Goal: Use online tool/utility: Utilize a website feature to perform a specific function

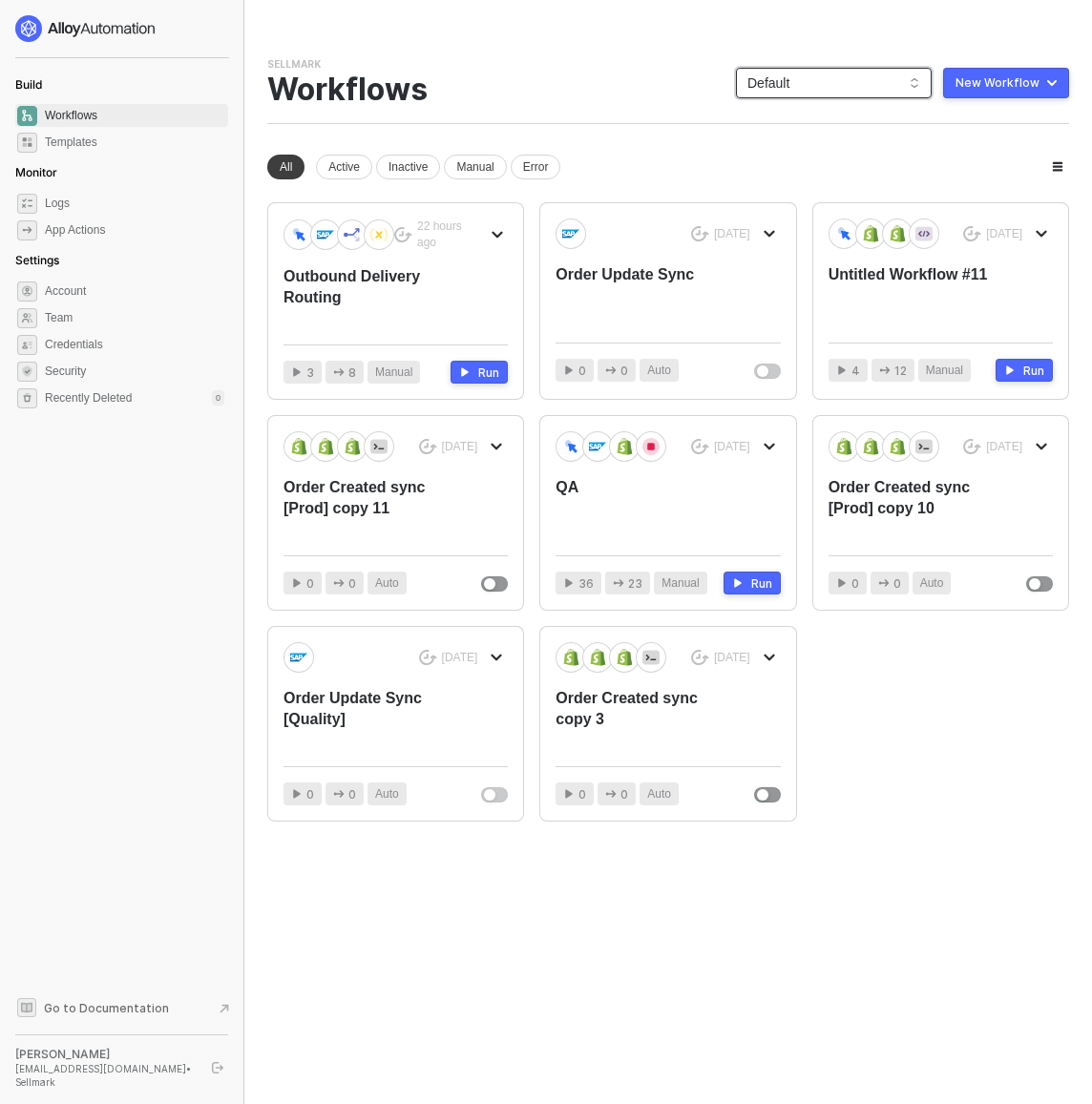
click at [851, 76] on span "Default" at bounding box center [833, 83] width 173 height 29
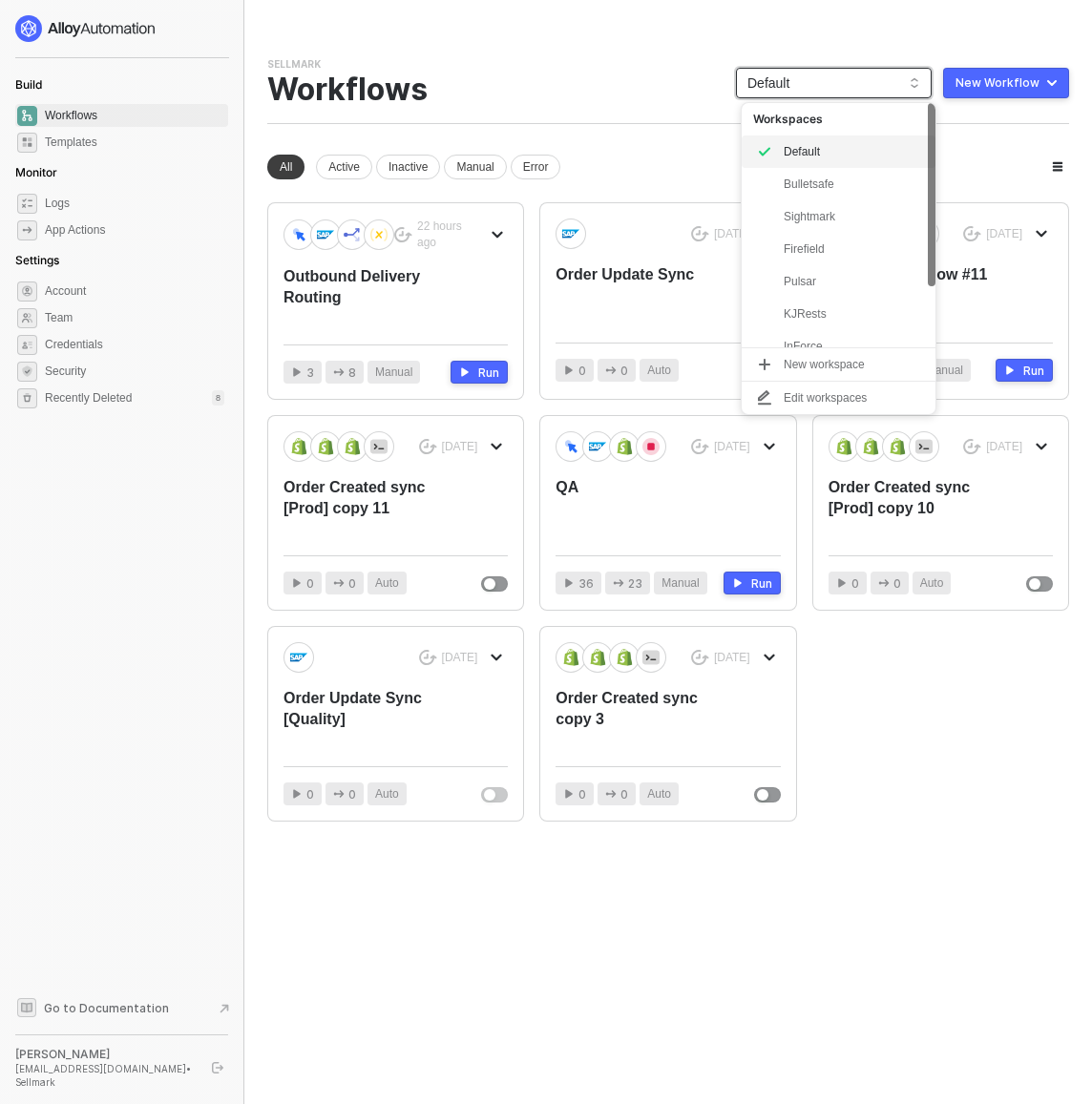
click at [849, 80] on span "Default" at bounding box center [833, 83] width 173 height 29
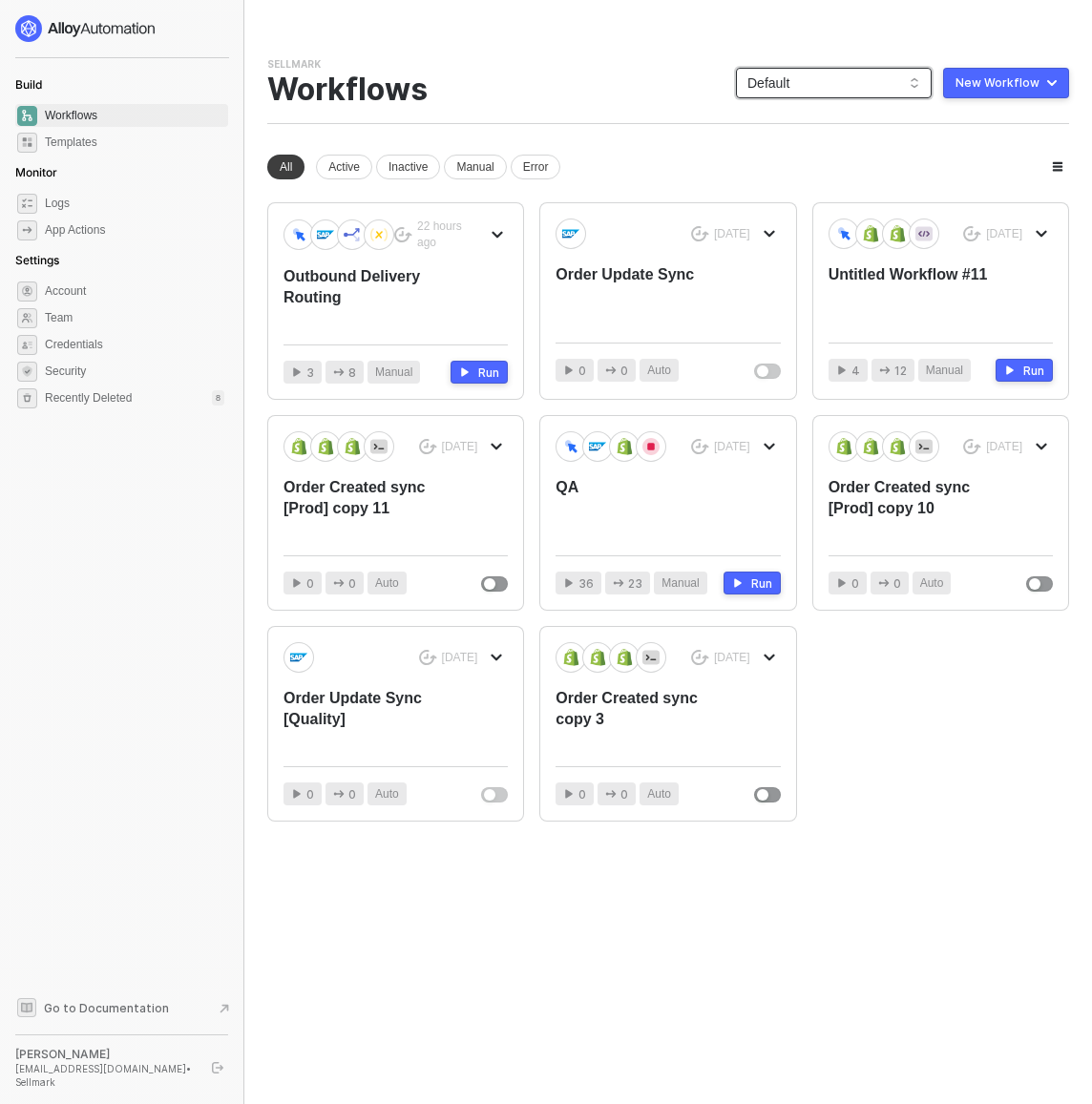
click at [849, 80] on span "Default" at bounding box center [833, 83] width 173 height 29
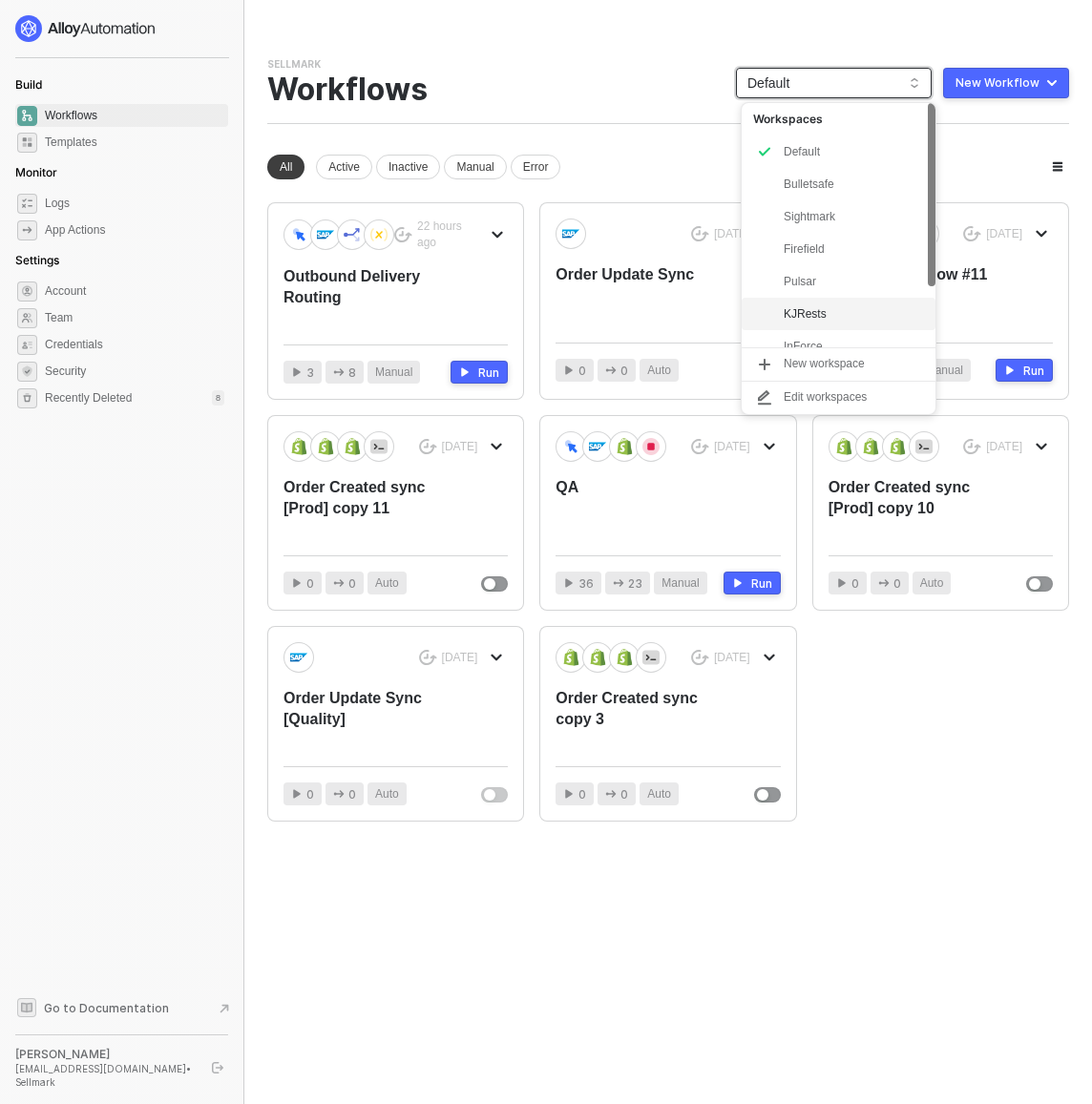
click at [830, 322] on div "KJRests" at bounding box center [854, 313] width 140 height 23
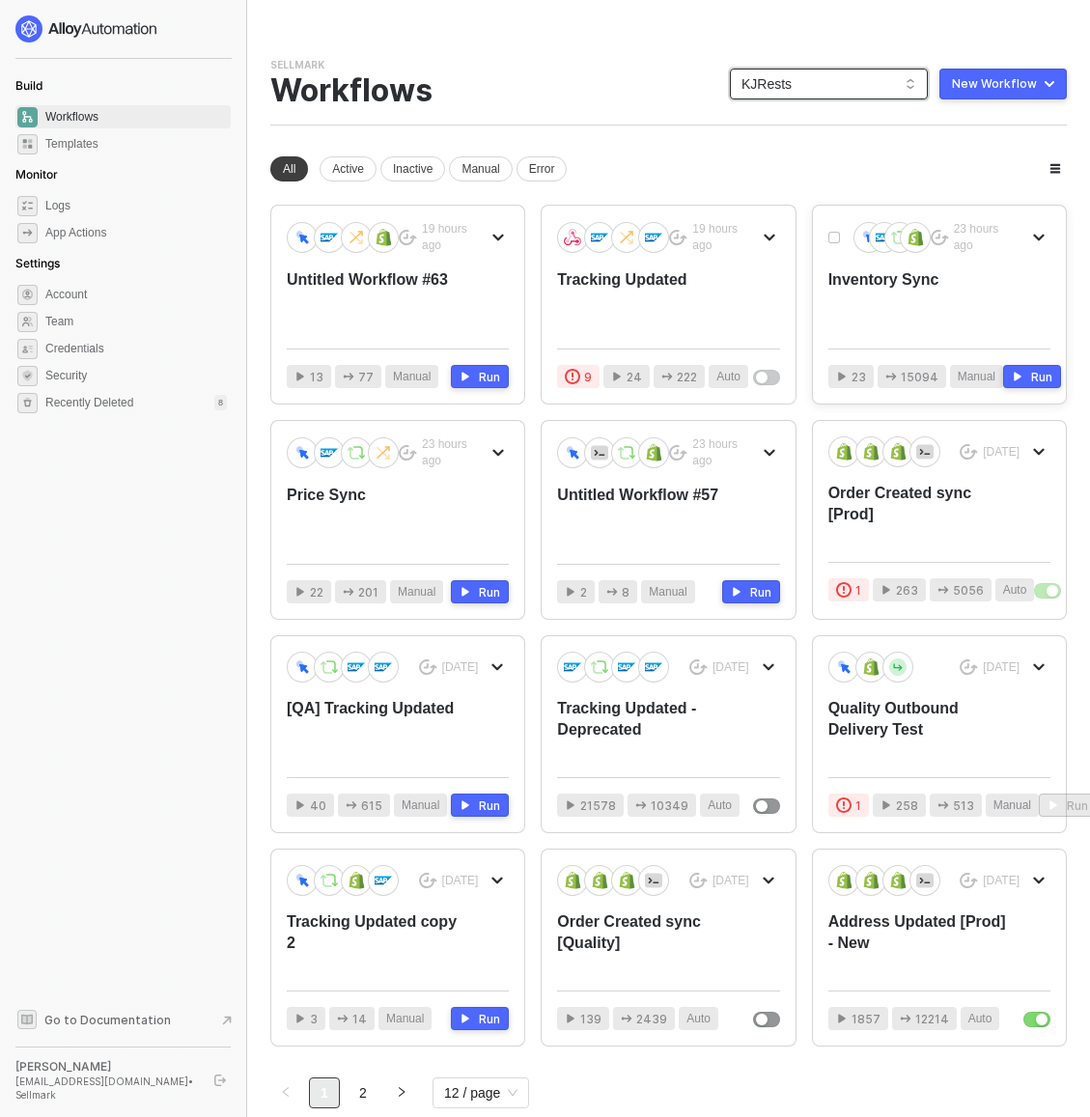
click at [915, 286] on div "Inventory Sync" at bounding box center [918, 301] width 178 height 64
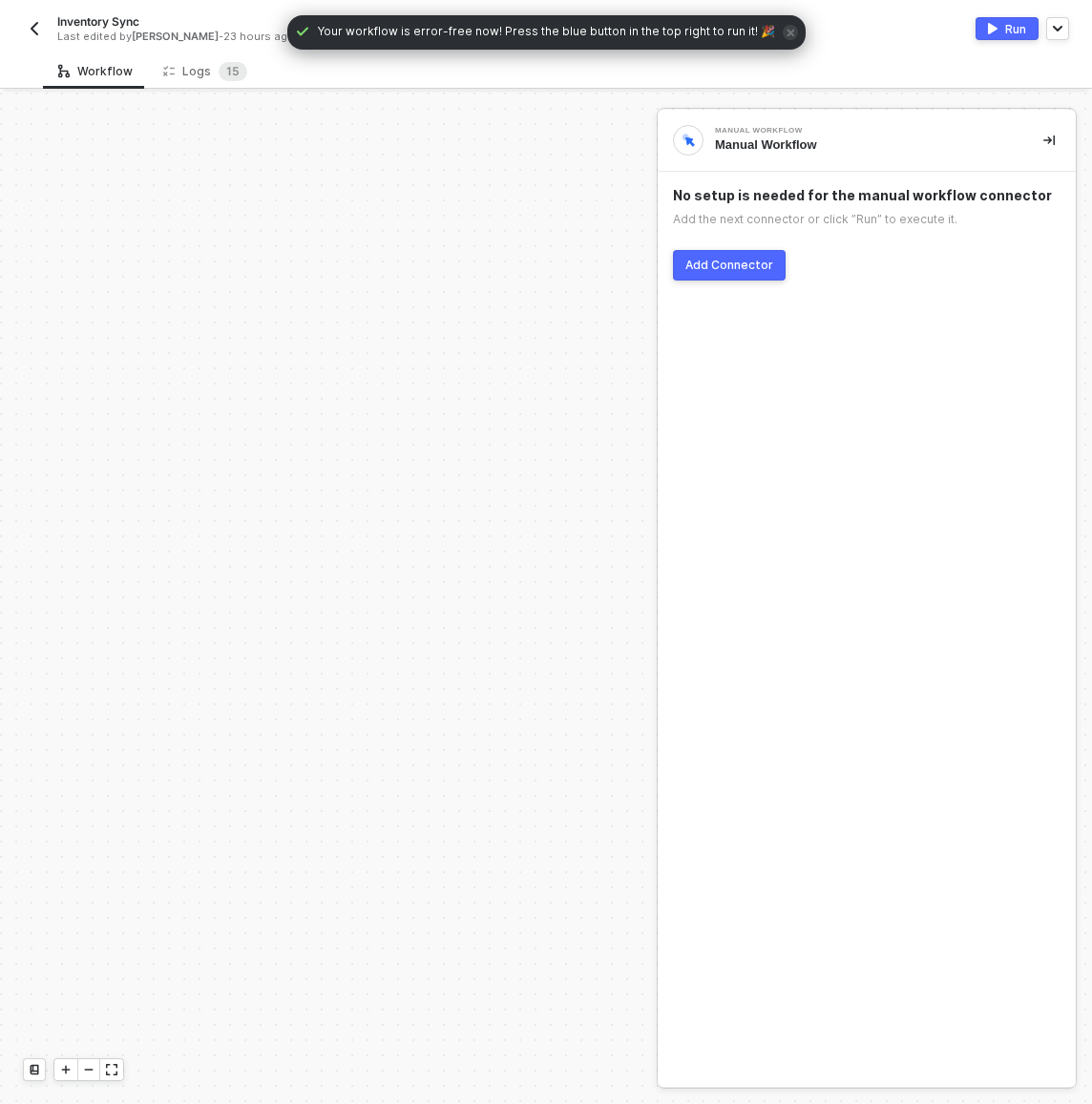
scroll to position [634, 0]
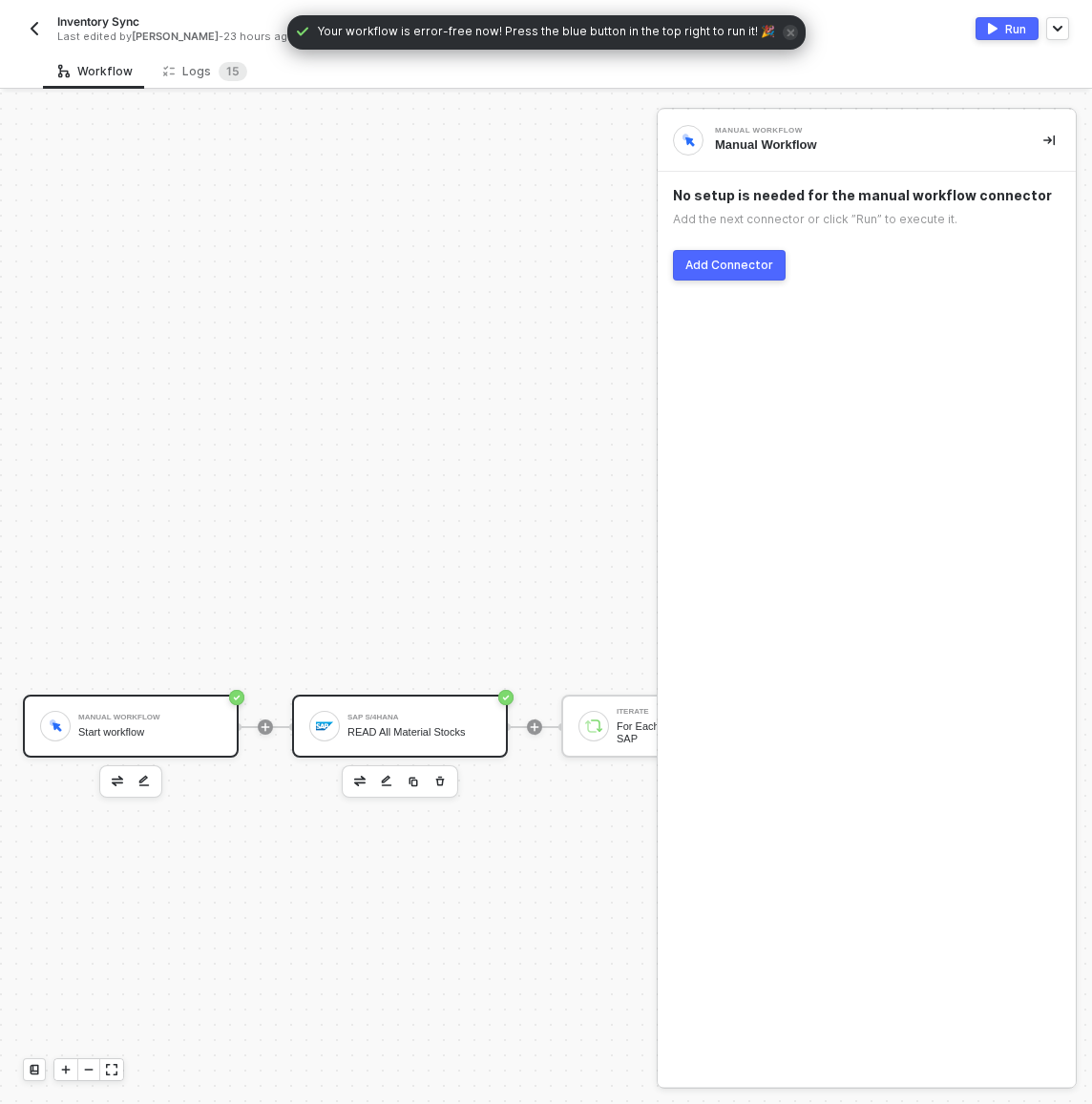
click at [457, 726] on div "READ All Material Stocks" at bounding box center [419, 732] width 143 height 13
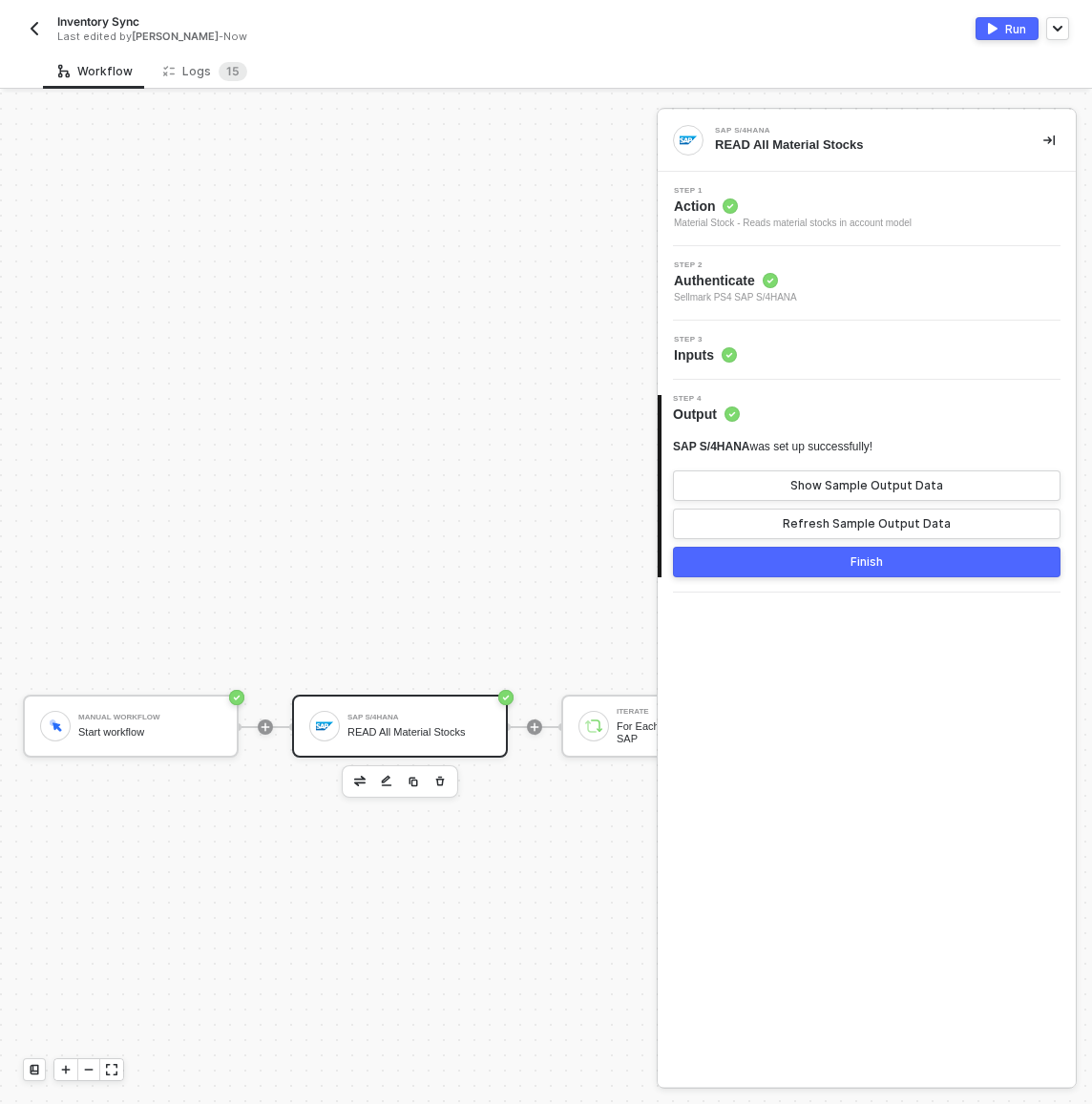
click at [979, 19] on button "Run" at bounding box center [1007, 28] width 63 height 23
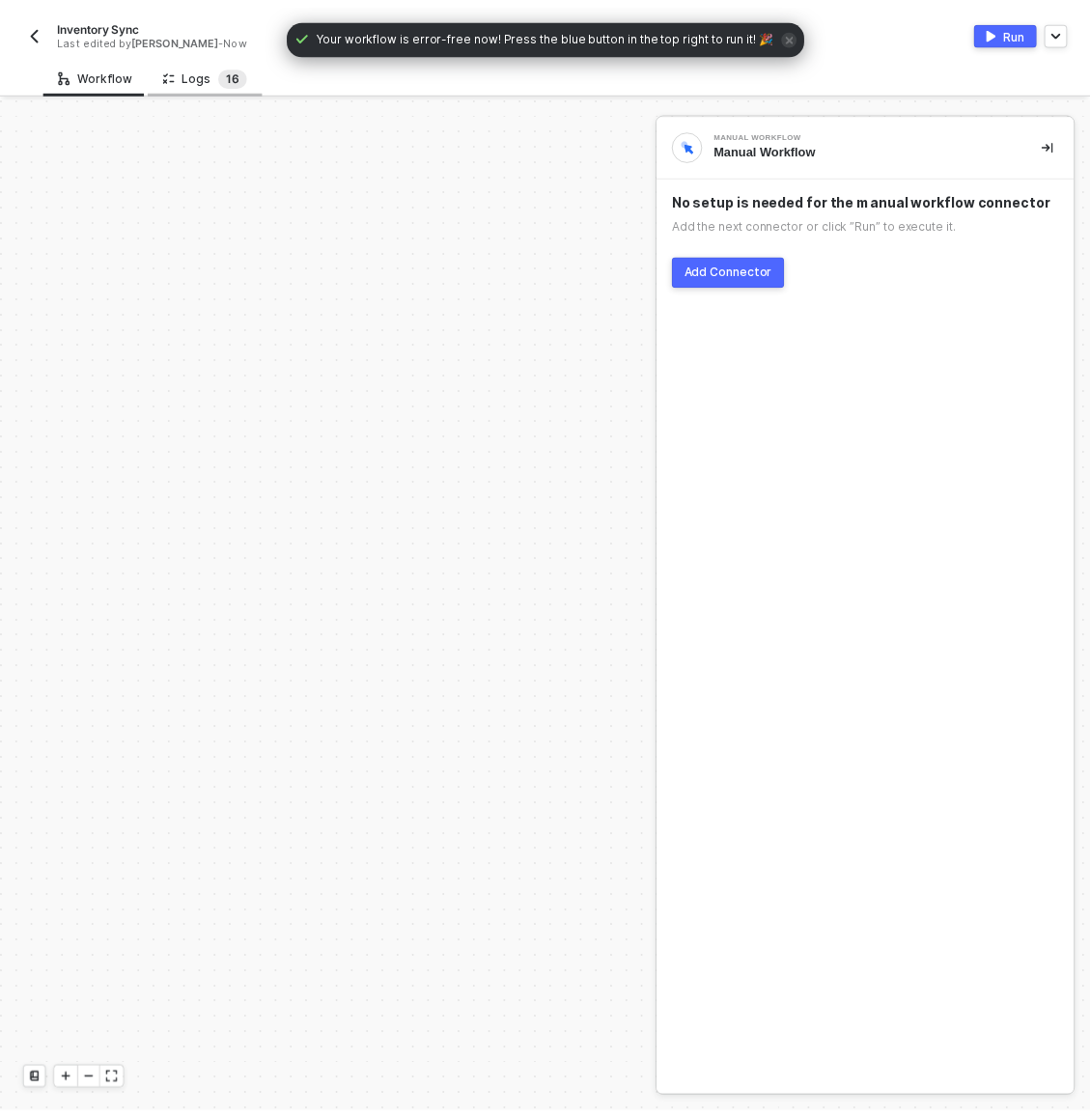
scroll to position [641, 0]
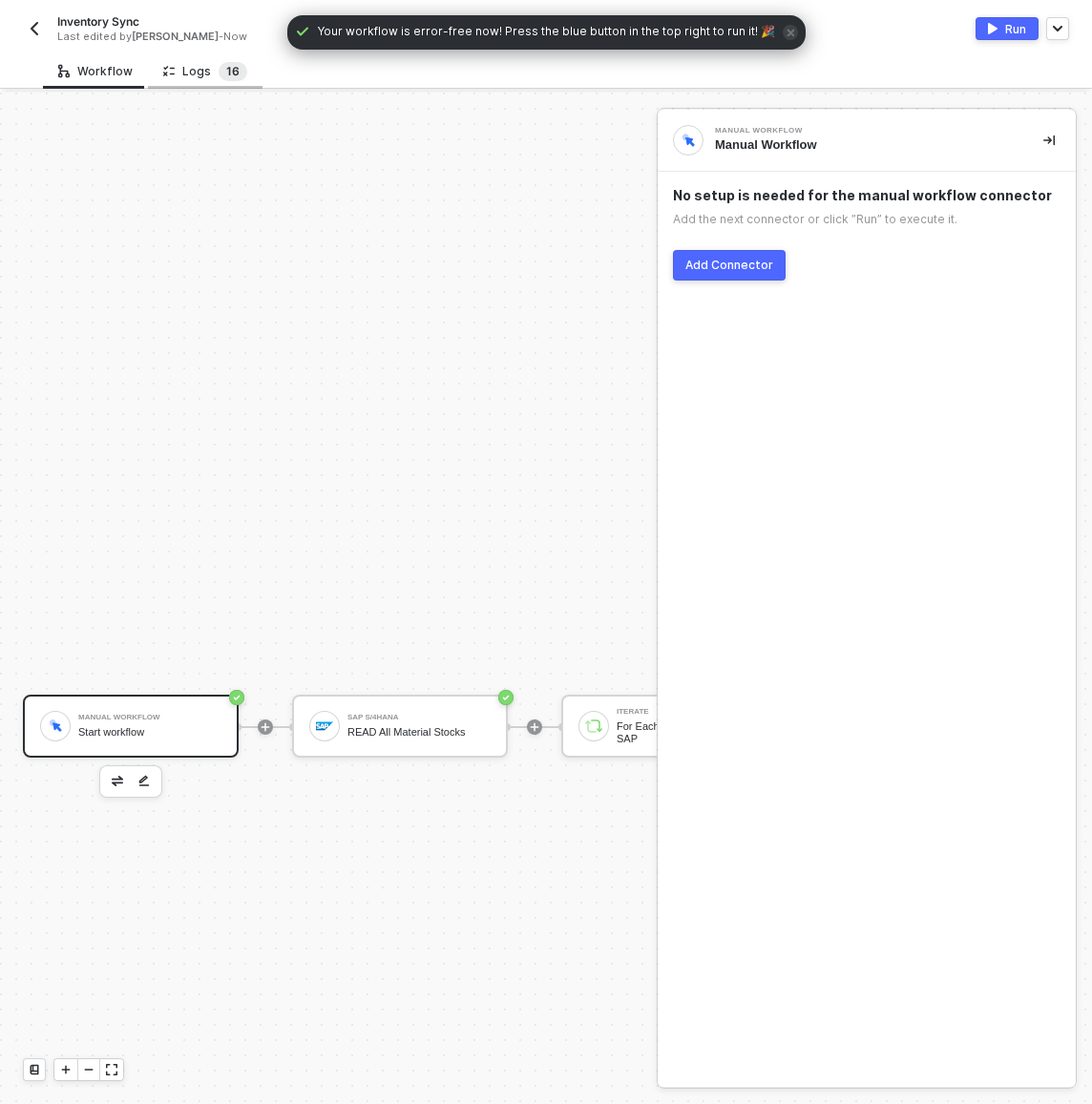
click at [218, 69] on sup "1 6" at bounding box center [232, 71] width 29 height 19
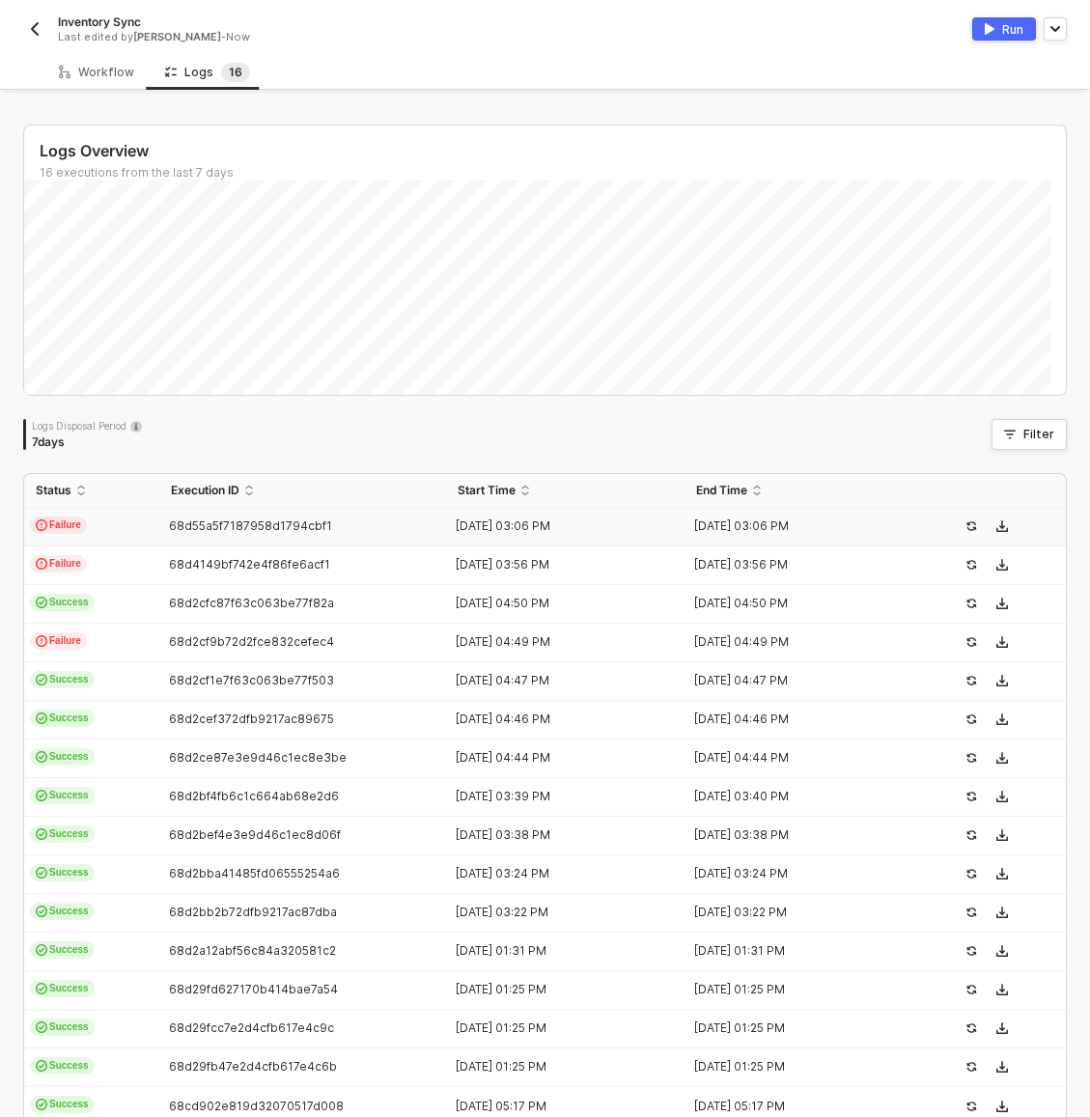
click at [113, 518] on td "Failure" at bounding box center [91, 527] width 135 height 39
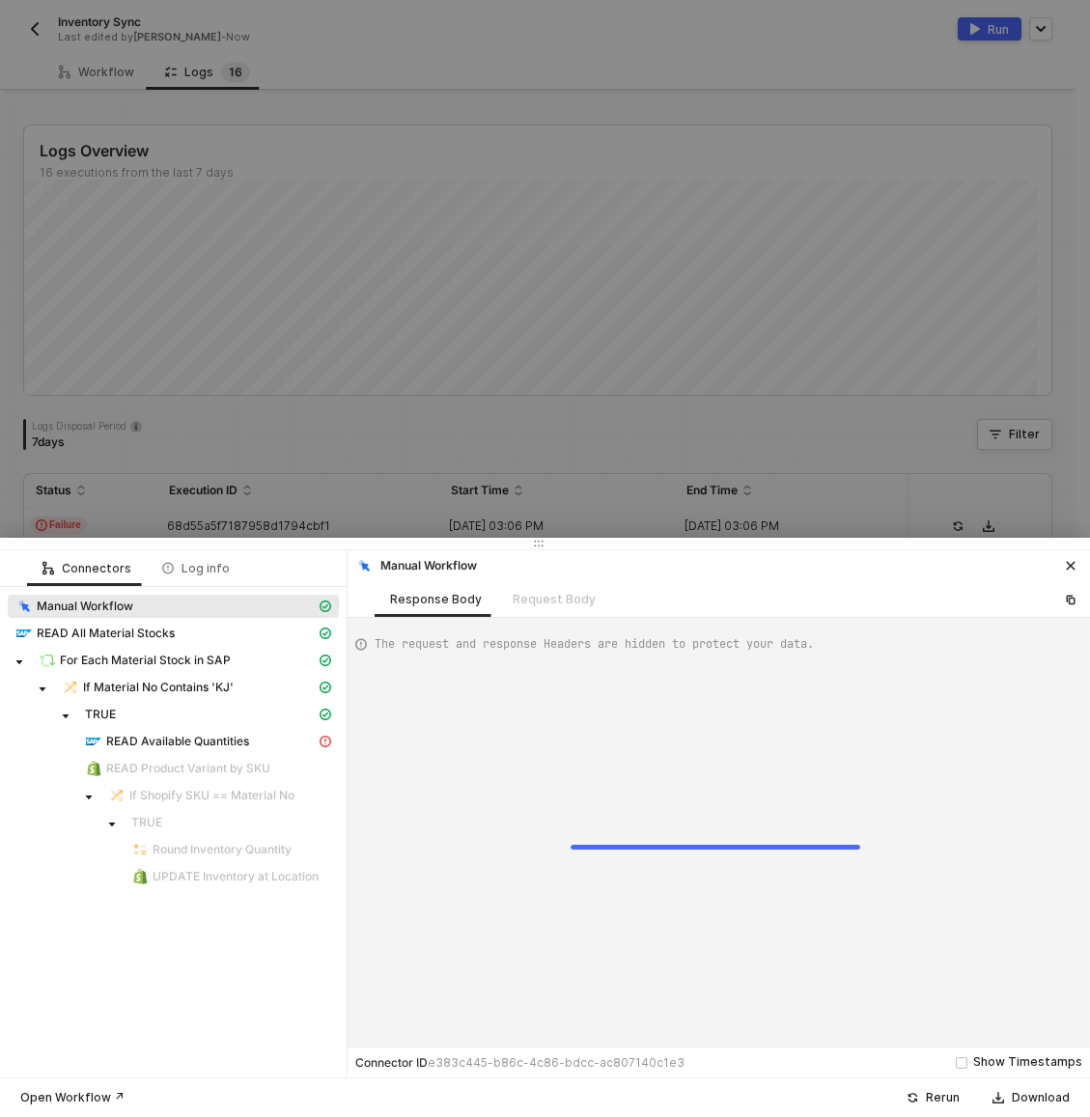
type textarea "{ "json": {}, "id": "2c087f32-fae7-4854-aa52-2c10a883fbaf" }"
click at [175, 744] on span "READ Available Quantities" at bounding box center [177, 741] width 143 height 15
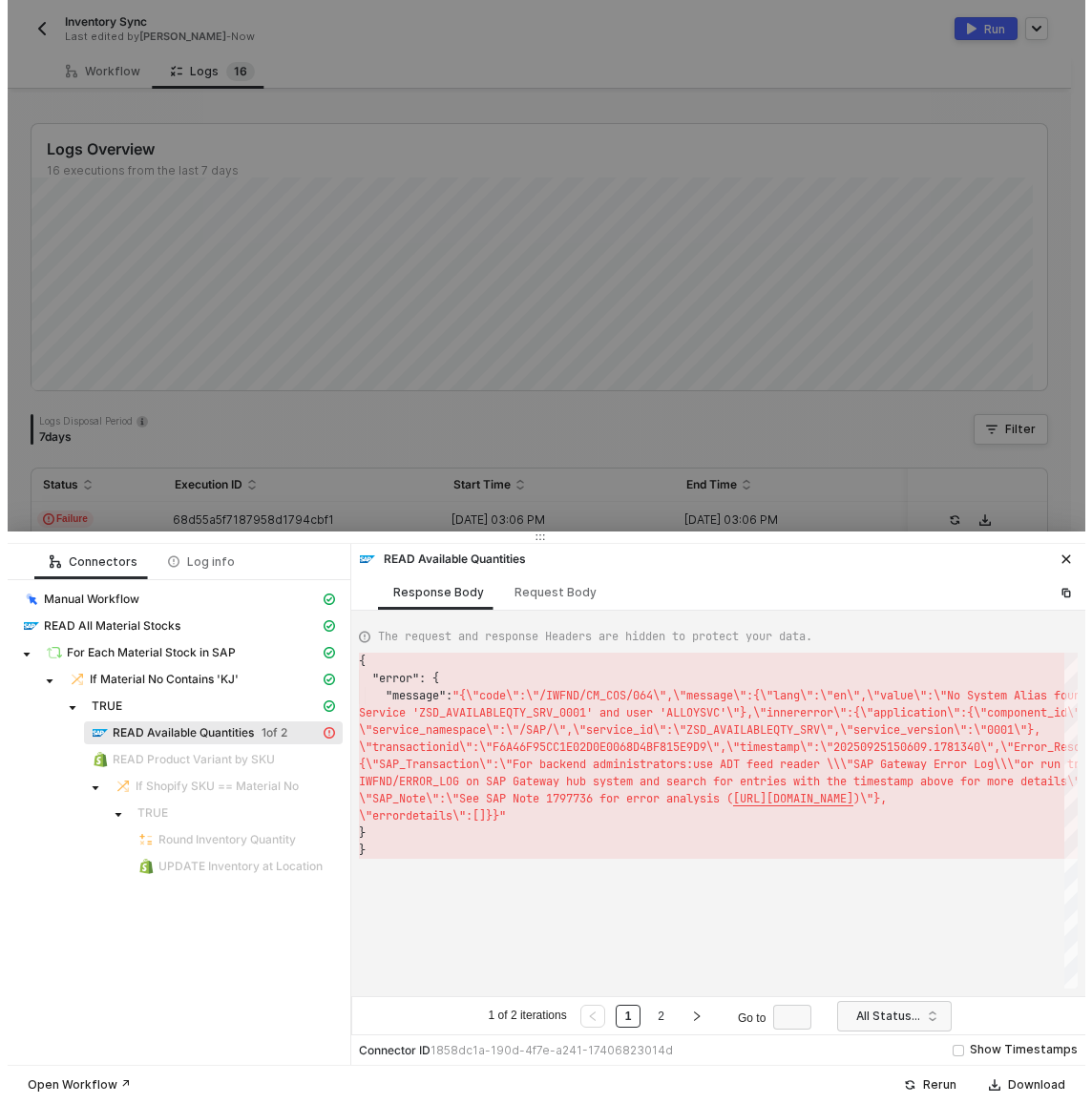
scroll to position [35, 0]
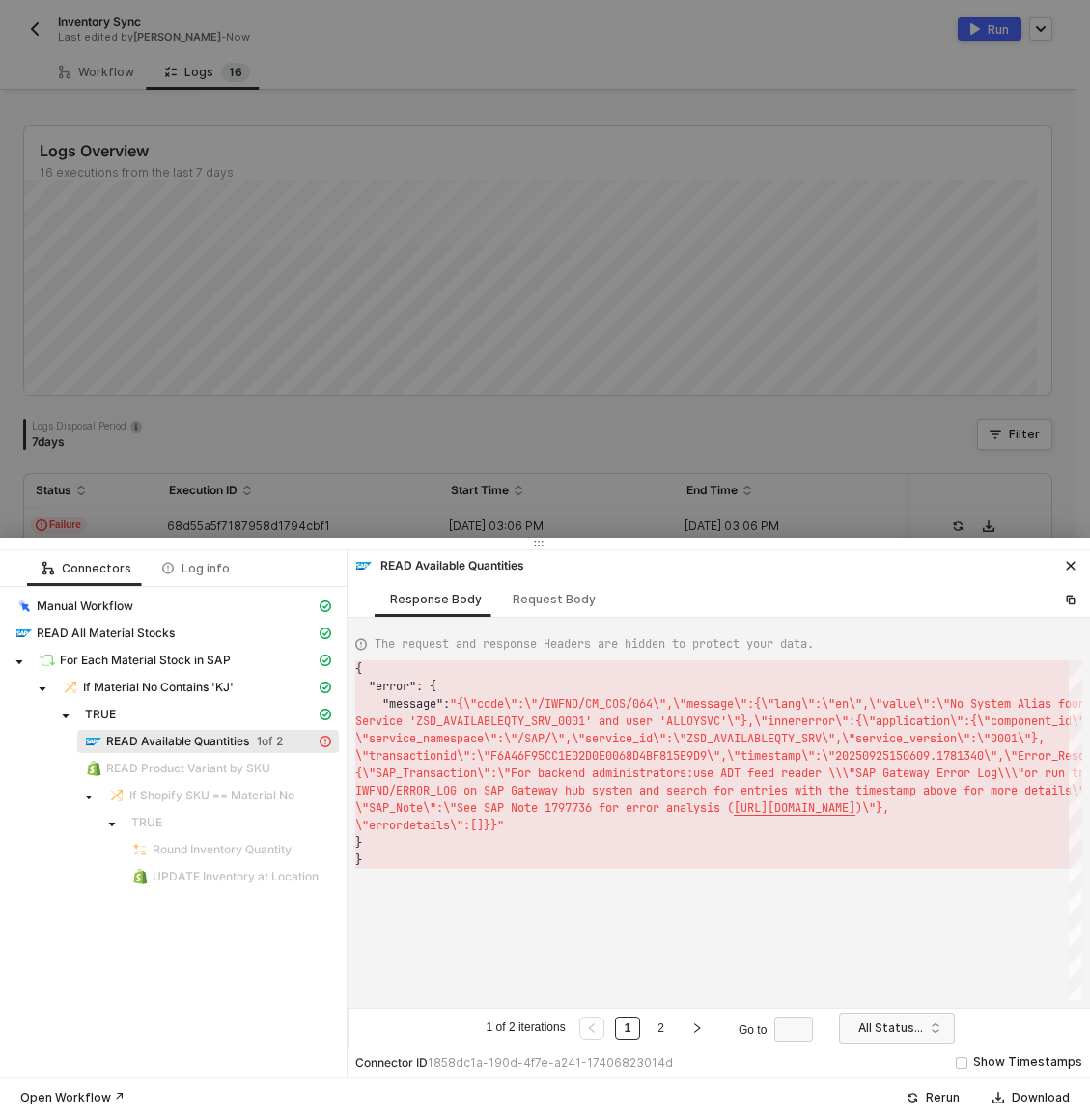
click at [489, 226] on div at bounding box center [545, 558] width 1090 height 1117
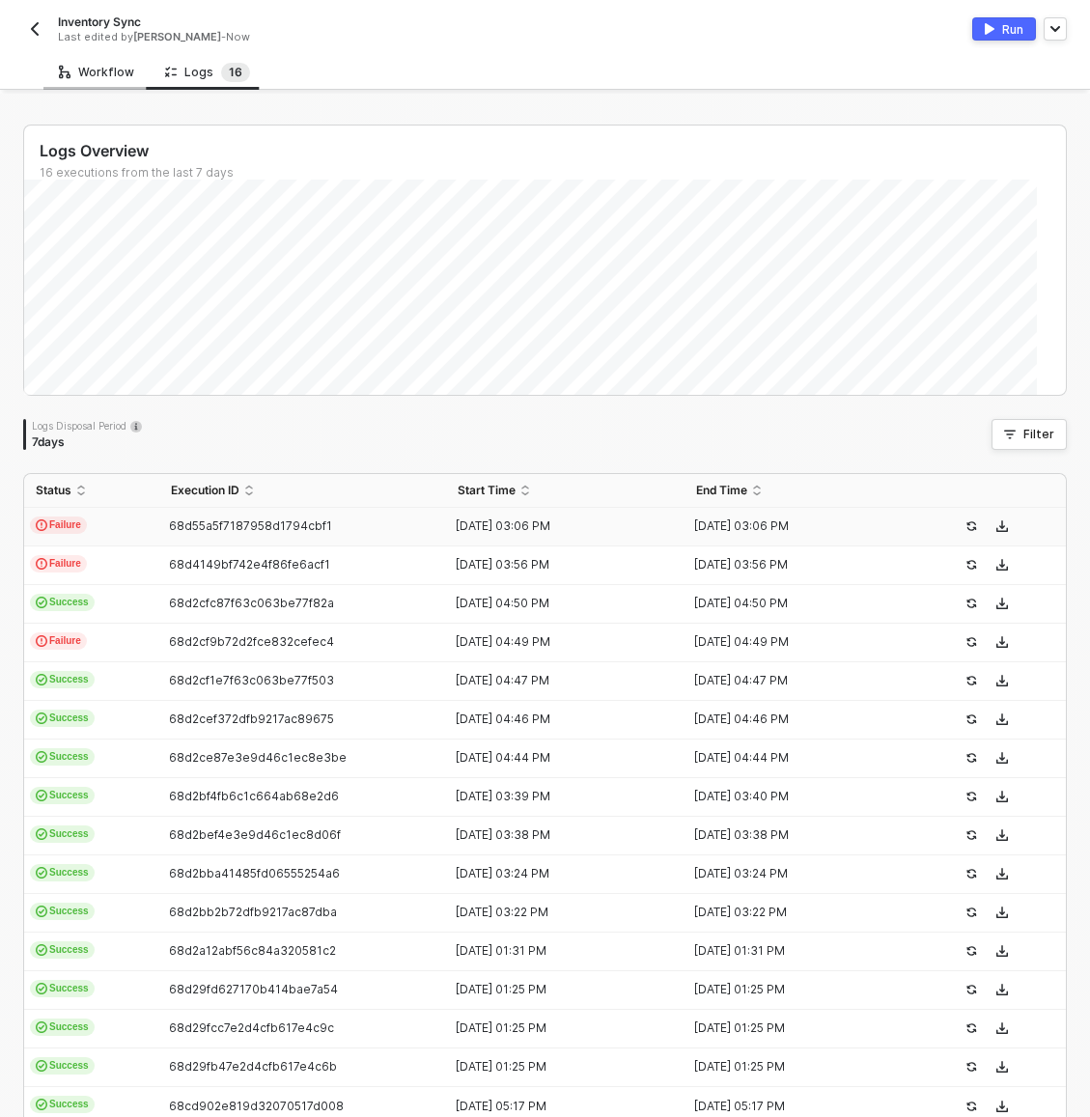
click at [132, 79] on div "Workflow" at bounding box center [96, 72] width 106 height 36
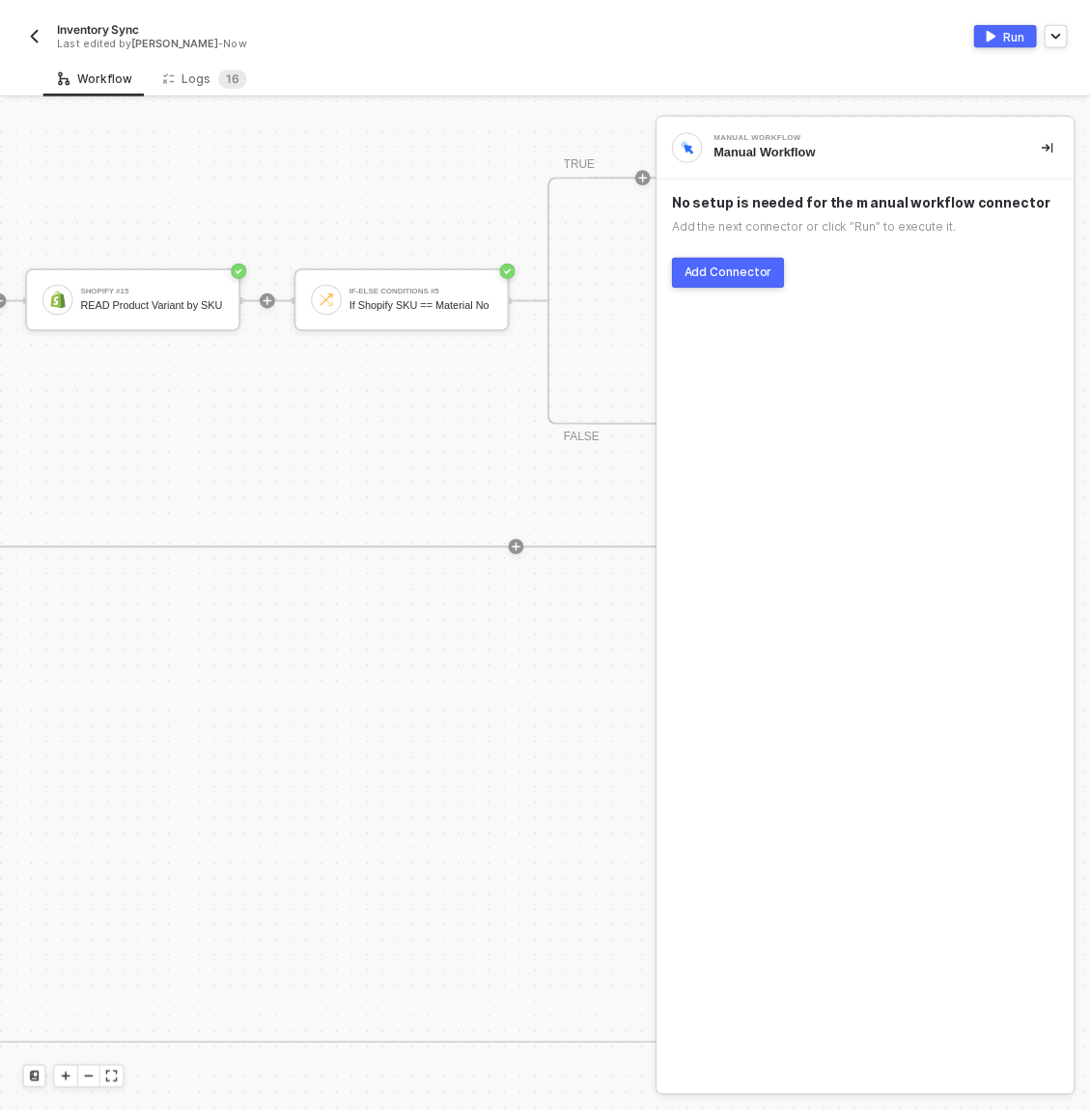
scroll to position [641, 1198]
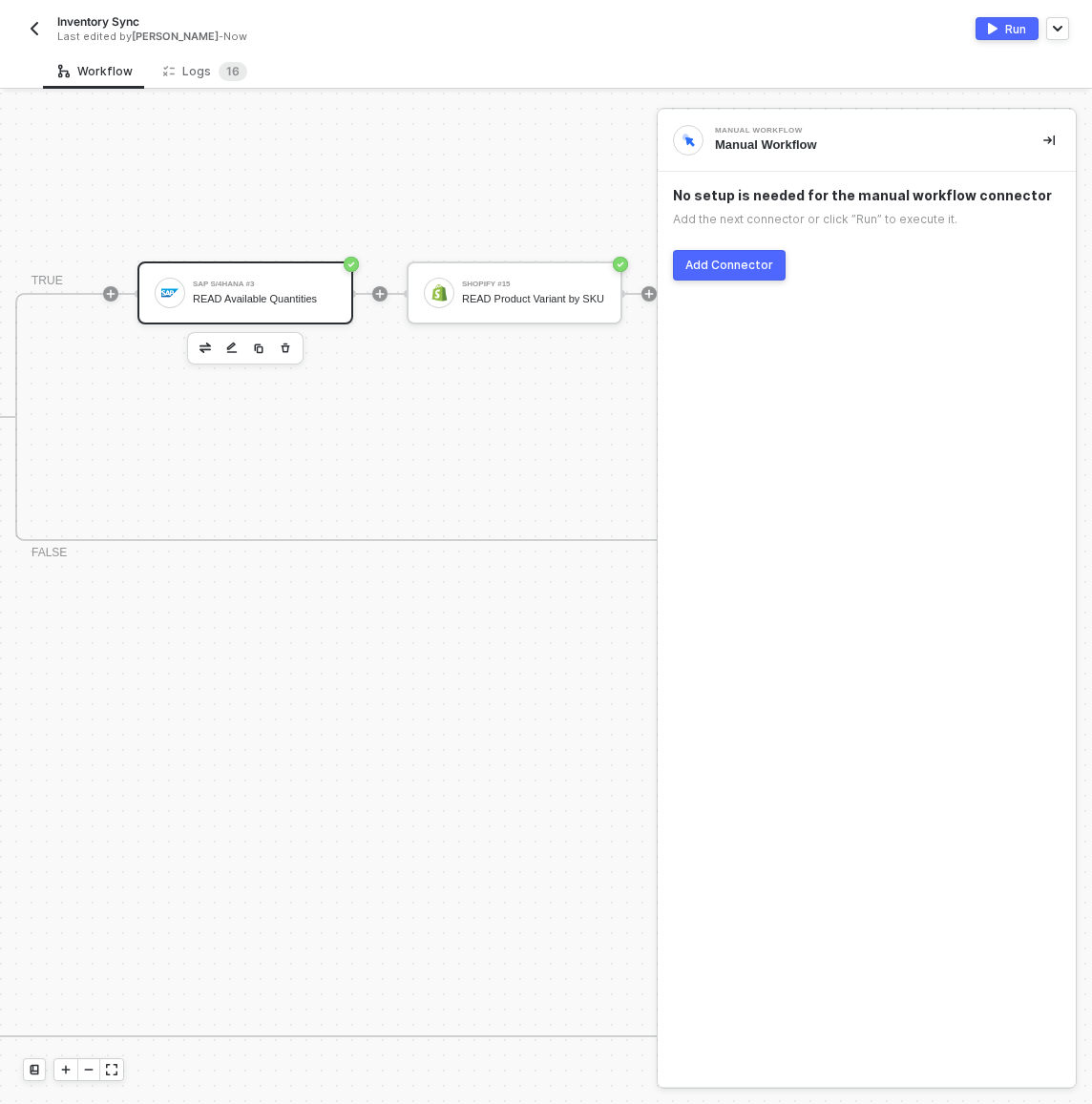
click at [294, 289] on div "SAP S/4HANA #3 READ Available Quantities" at bounding box center [264, 293] width 143 height 37
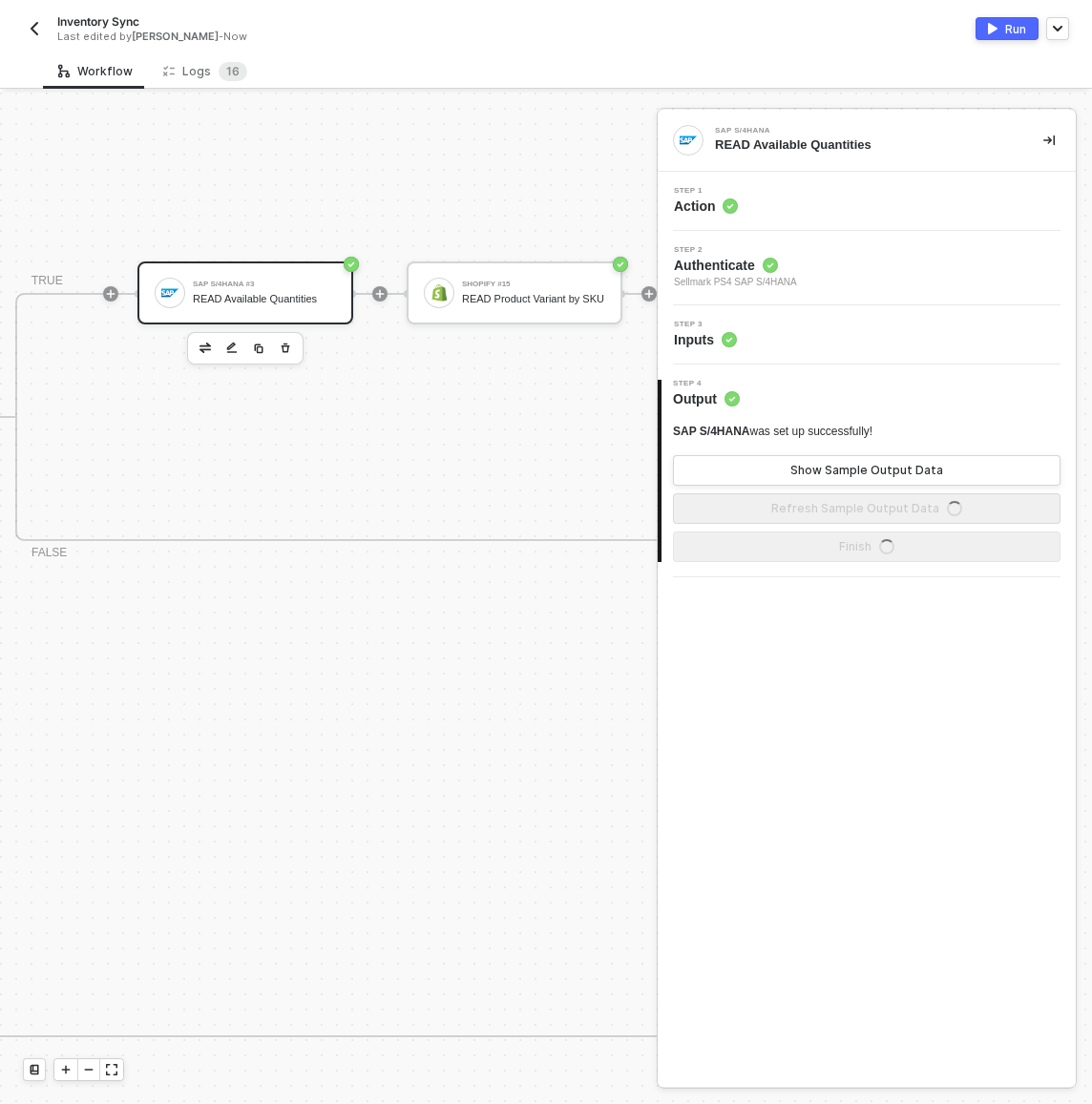
click at [870, 321] on div "Step 3 Inputs" at bounding box center [869, 334] width 413 height 29
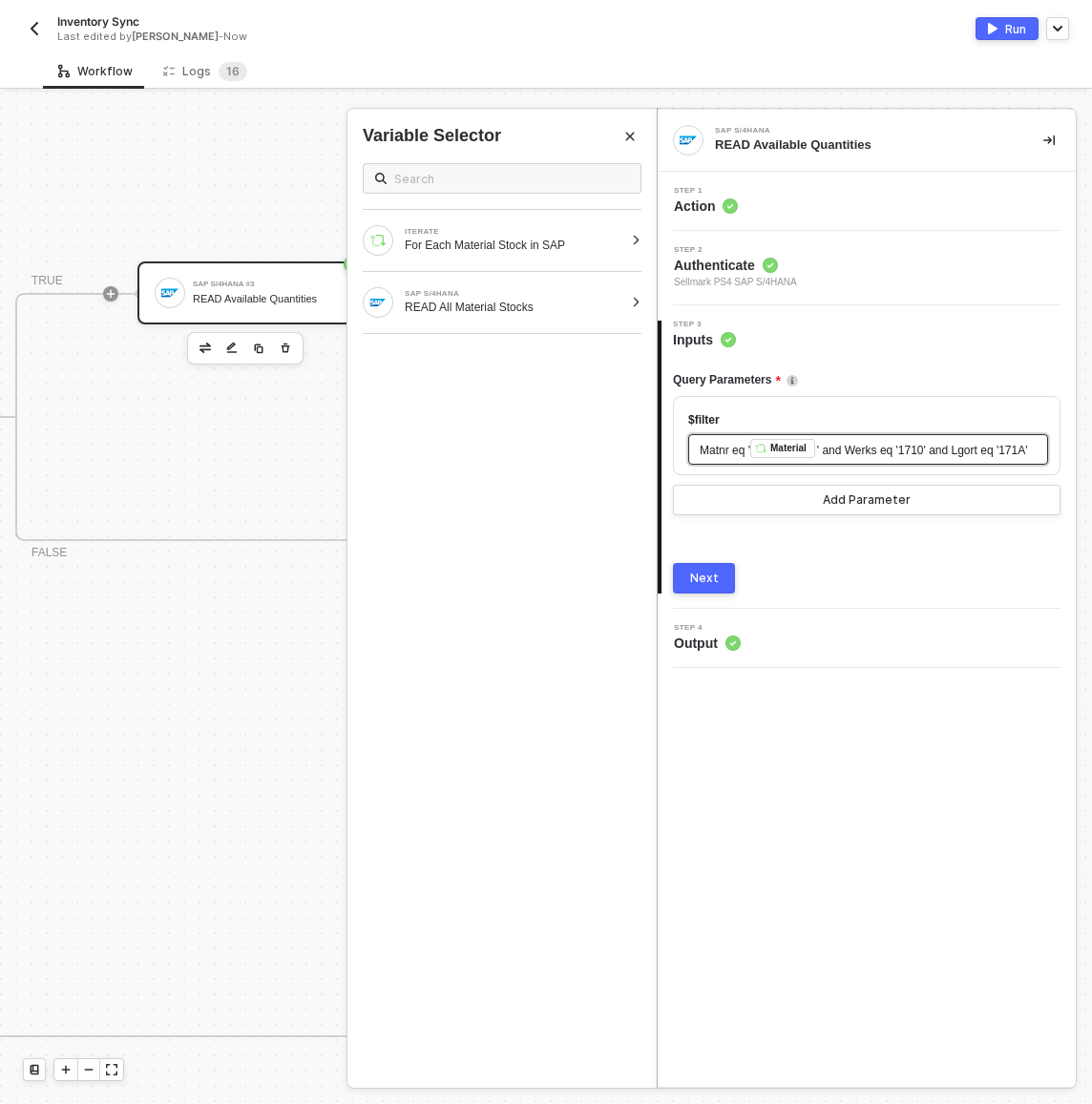
click at [824, 447] on span "' and Werks eq '1710' and Lgort eq '171A'" at bounding box center [922, 451] width 210 height 14
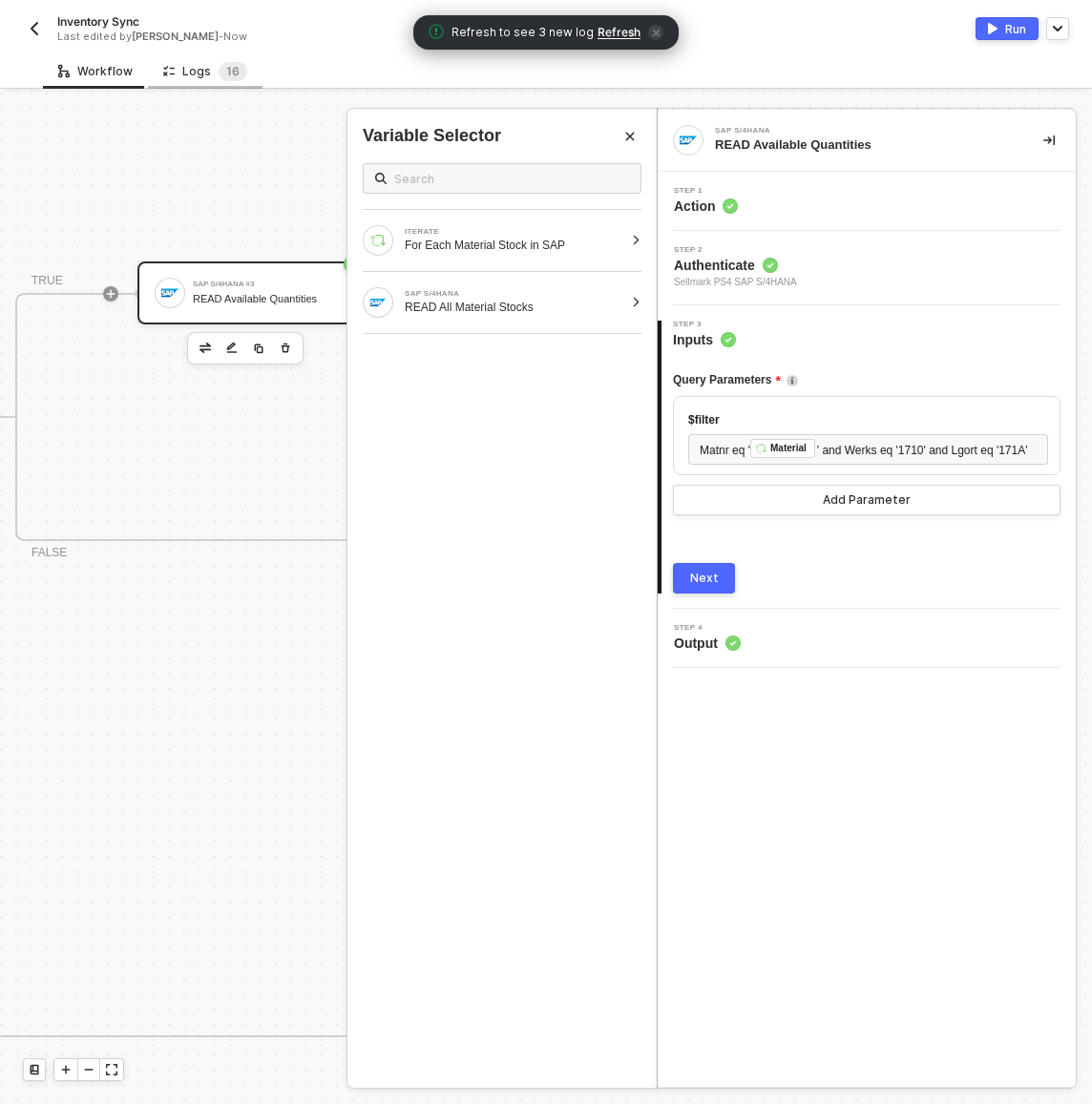
click at [219, 60] on div "Logs 1 6" at bounding box center [206, 71] width 115 height 36
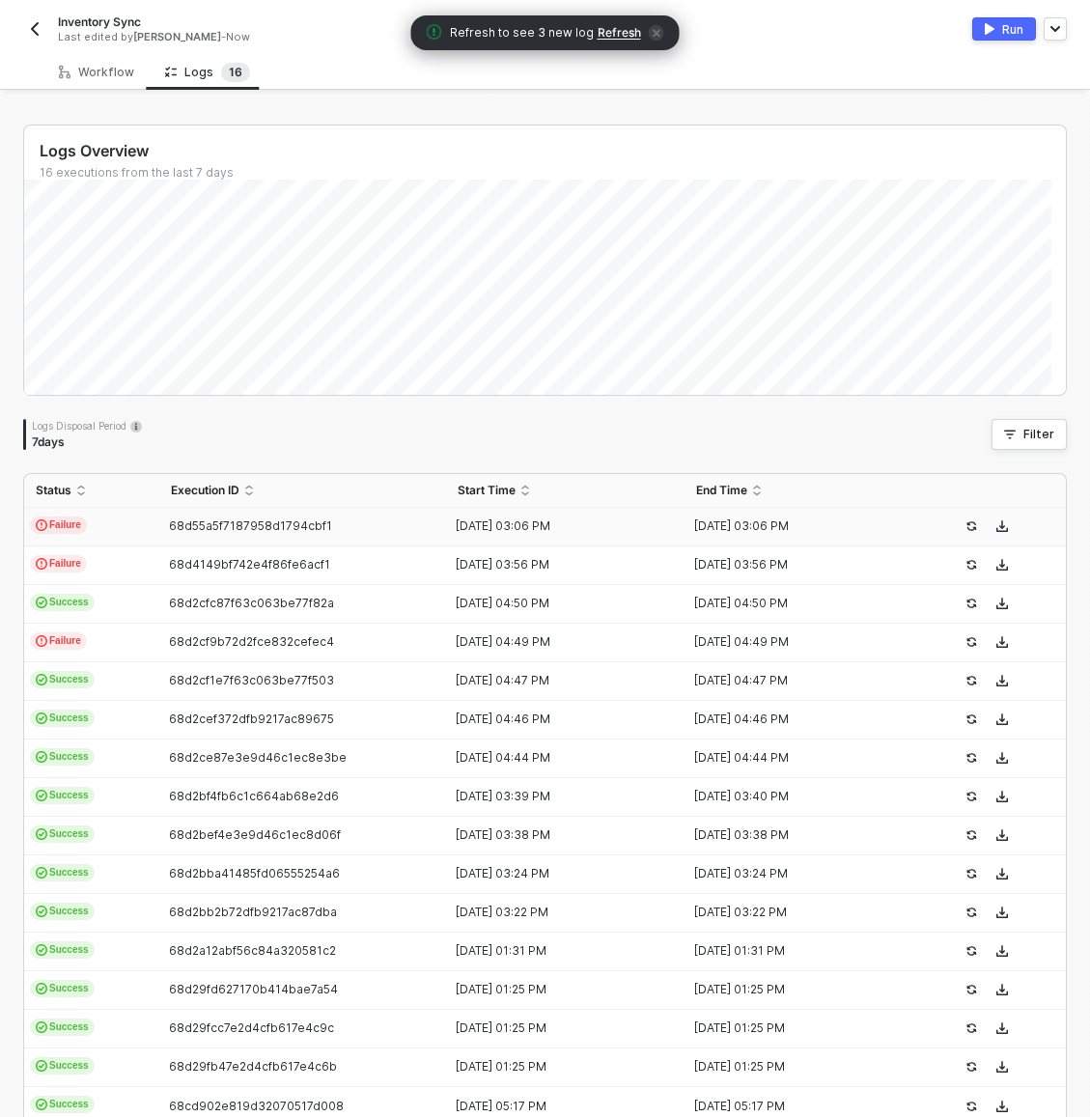
click at [119, 531] on td "Failure" at bounding box center [91, 527] width 135 height 39
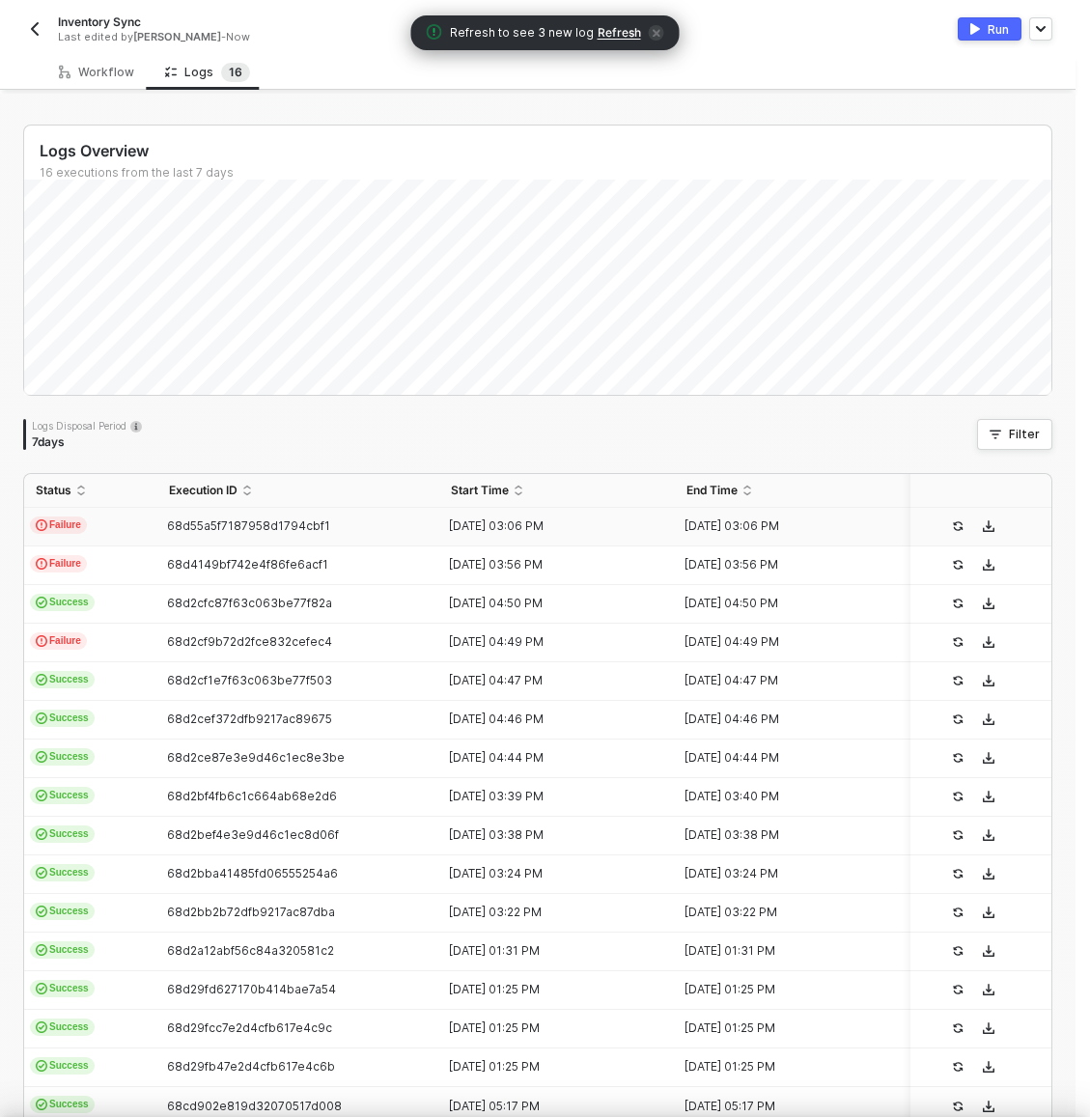
type textarea "{ "json": {}, "id": "2c087f32-fae7-4854-aa52-2c10a883fbaf" }"
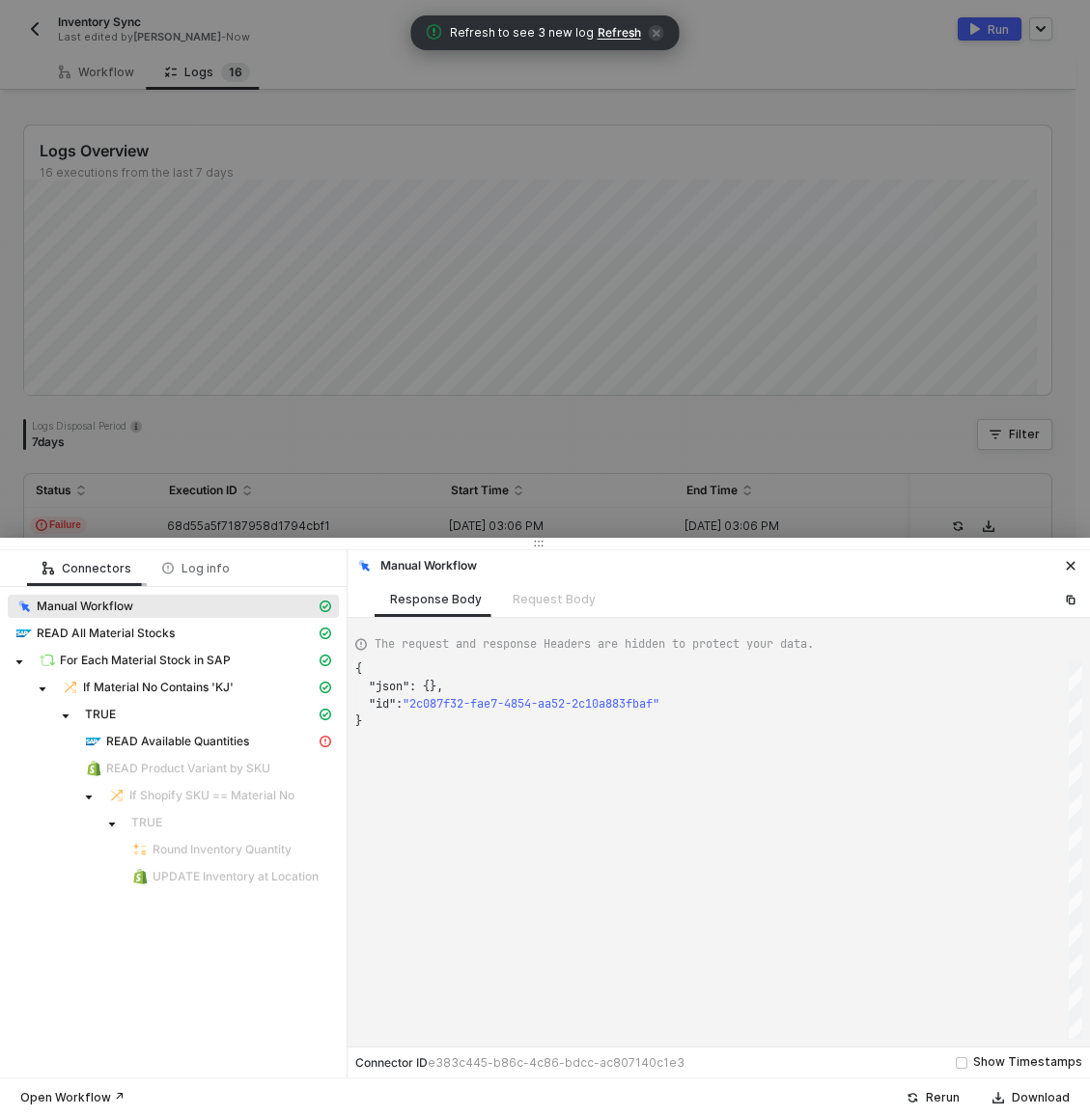
scroll to position [52, 0]
click at [179, 730] on span "READ Available Quantities" at bounding box center [208, 741] width 262 height 23
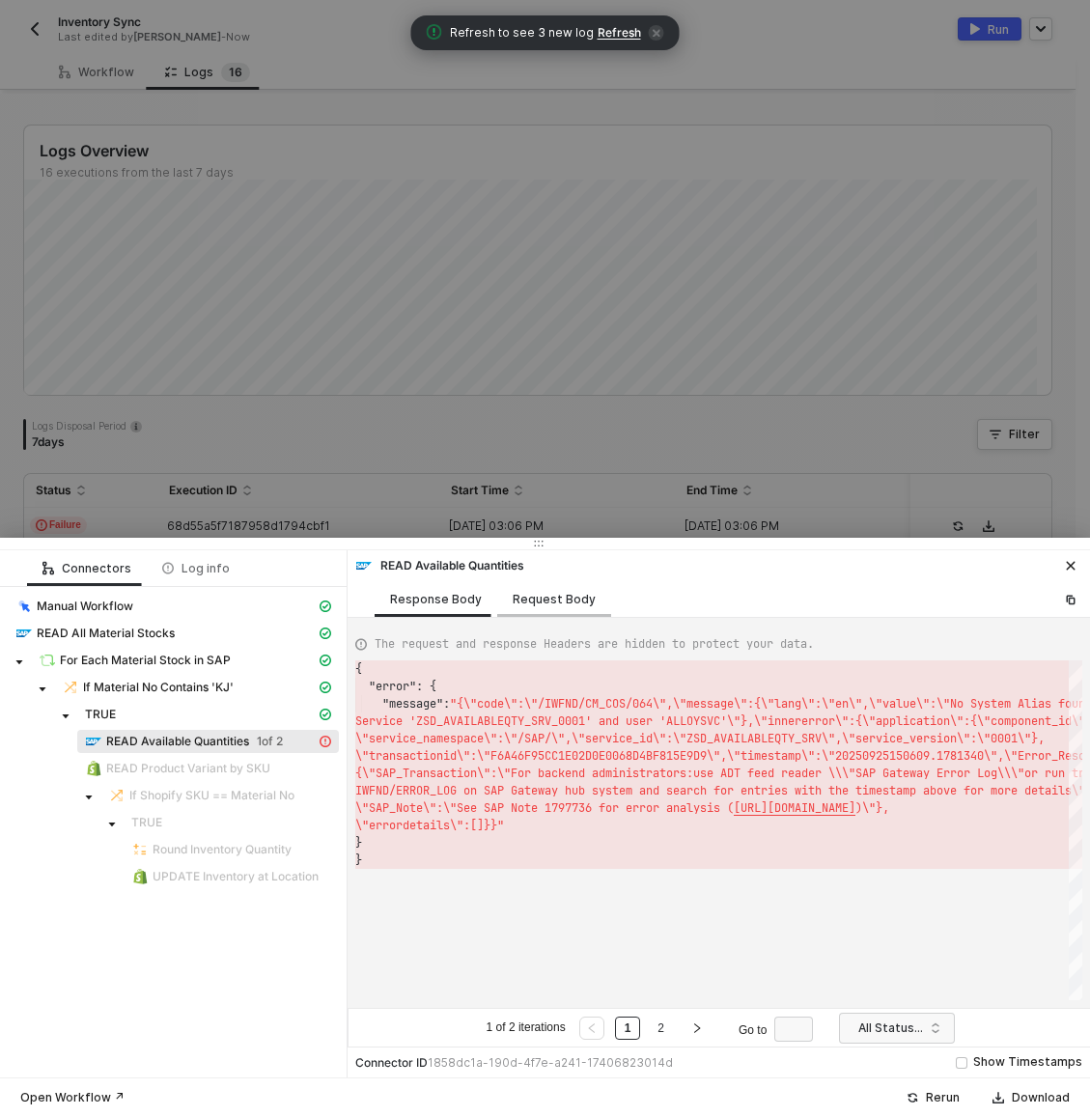
click at [541, 605] on div "Request Body" at bounding box center [554, 599] width 83 height 15
type textarea "[ { "resource": "custom", "operation": "68befc0dd089223c0b0a116d", "requestMeth…"
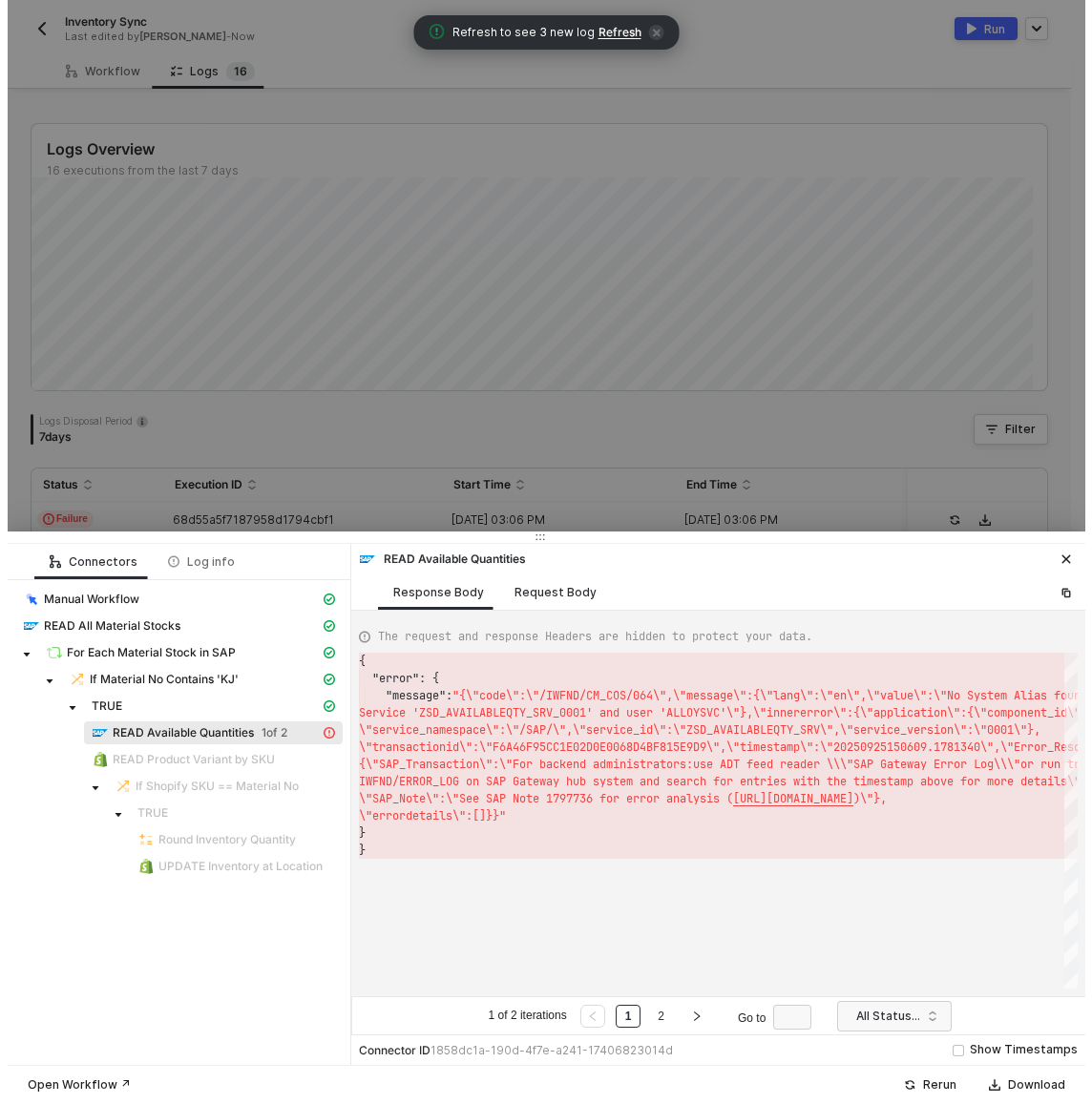
scroll to position [172, 0]
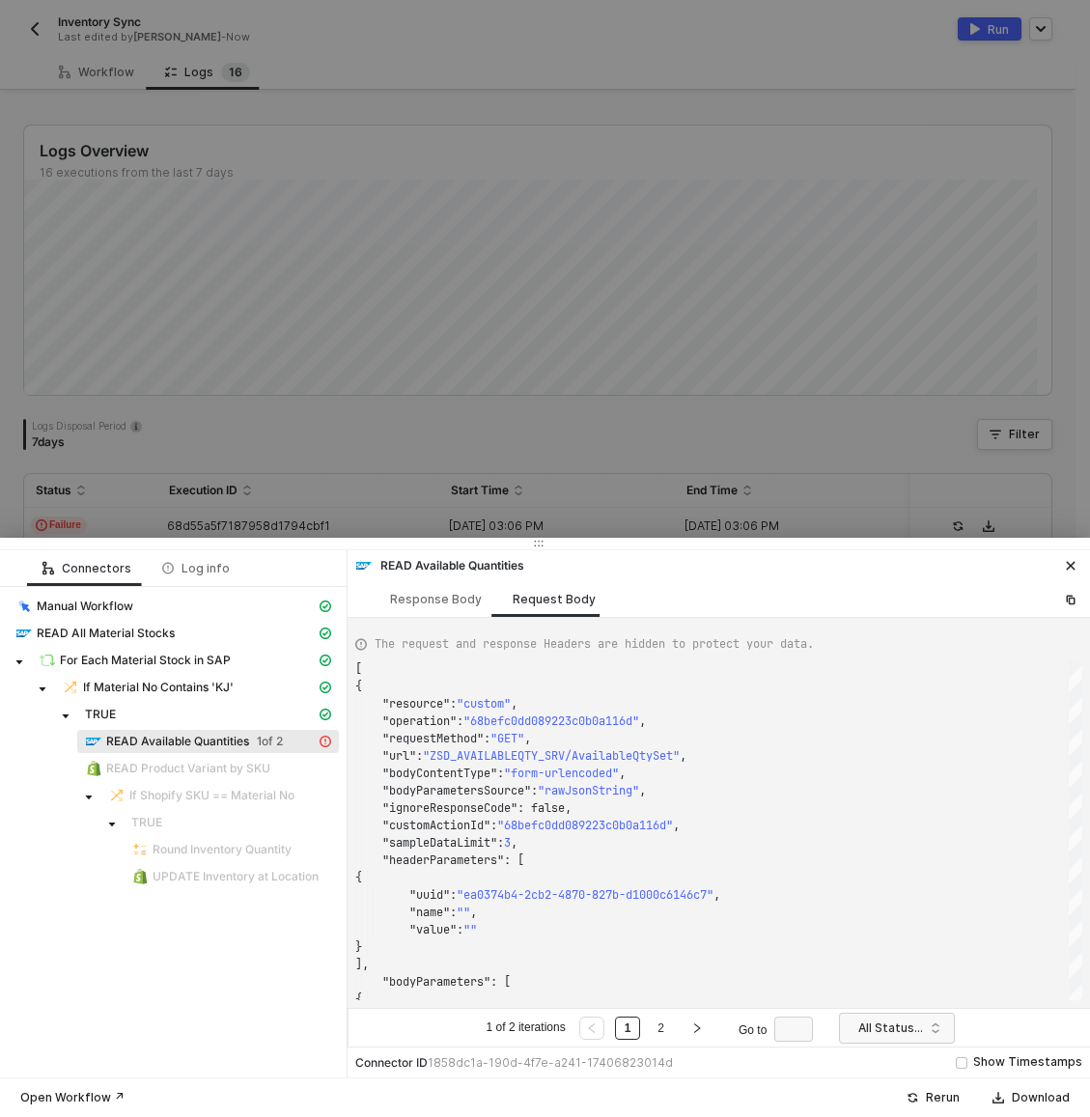
click at [854, 280] on div at bounding box center [545, 558] width 1090 height 1117
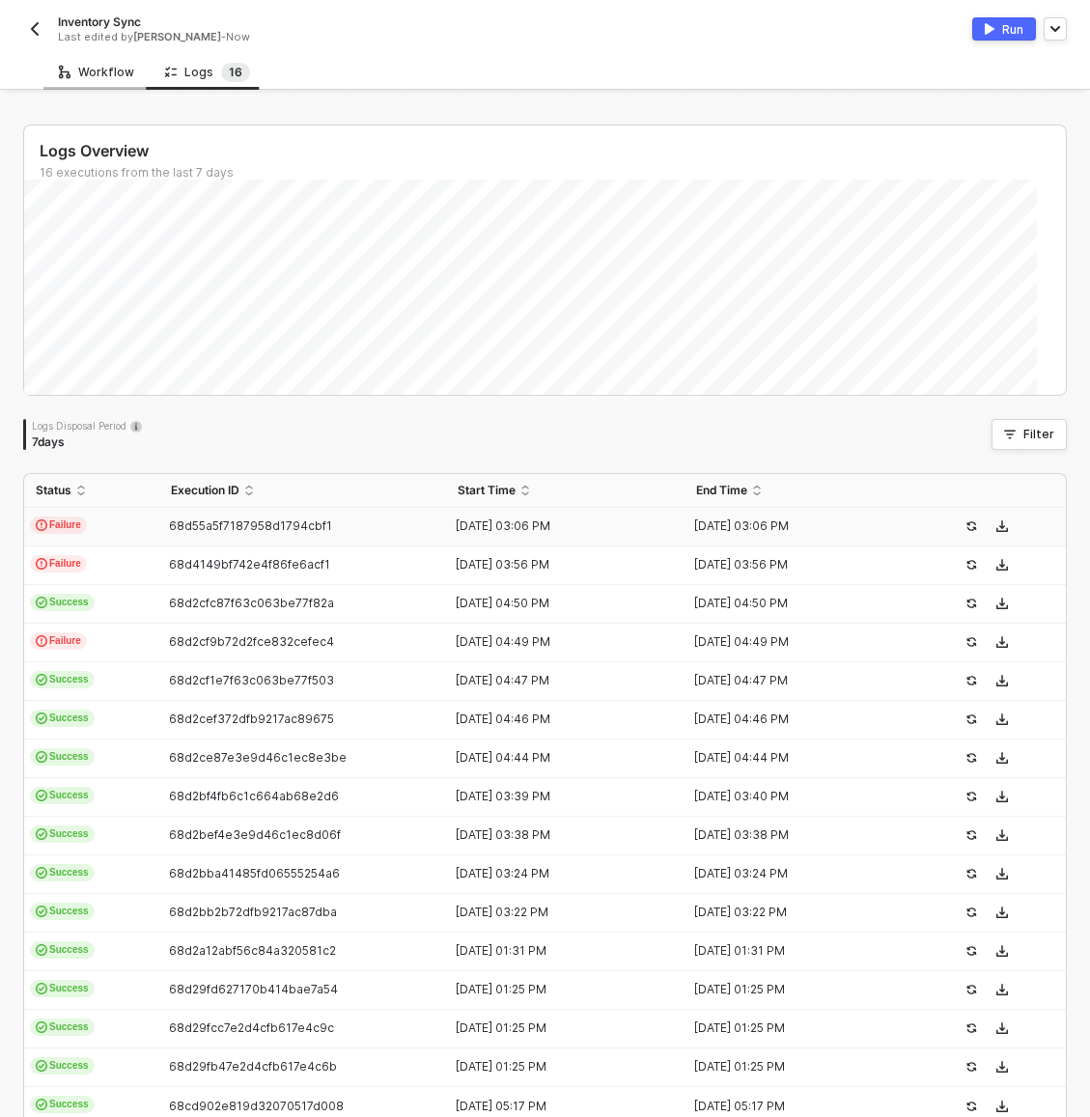
click at [99, 67] on div "Workflow" at bounding box center [96, 72] width 75 height 15
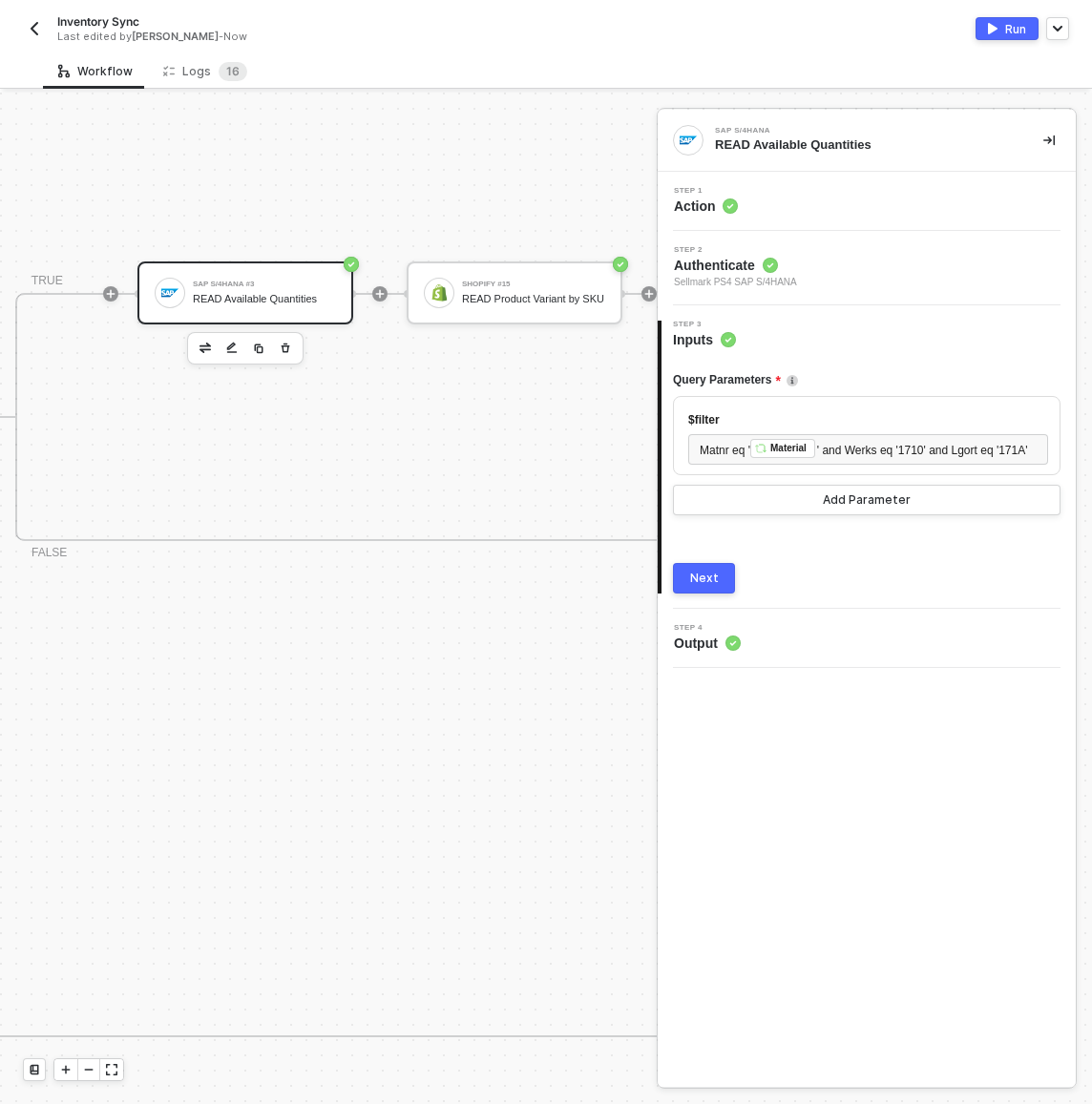
click at [295, 267] on div "SAP S/4HANA #3 READ Available Quantities" at bounding box center [245, 294] width 215 height 63
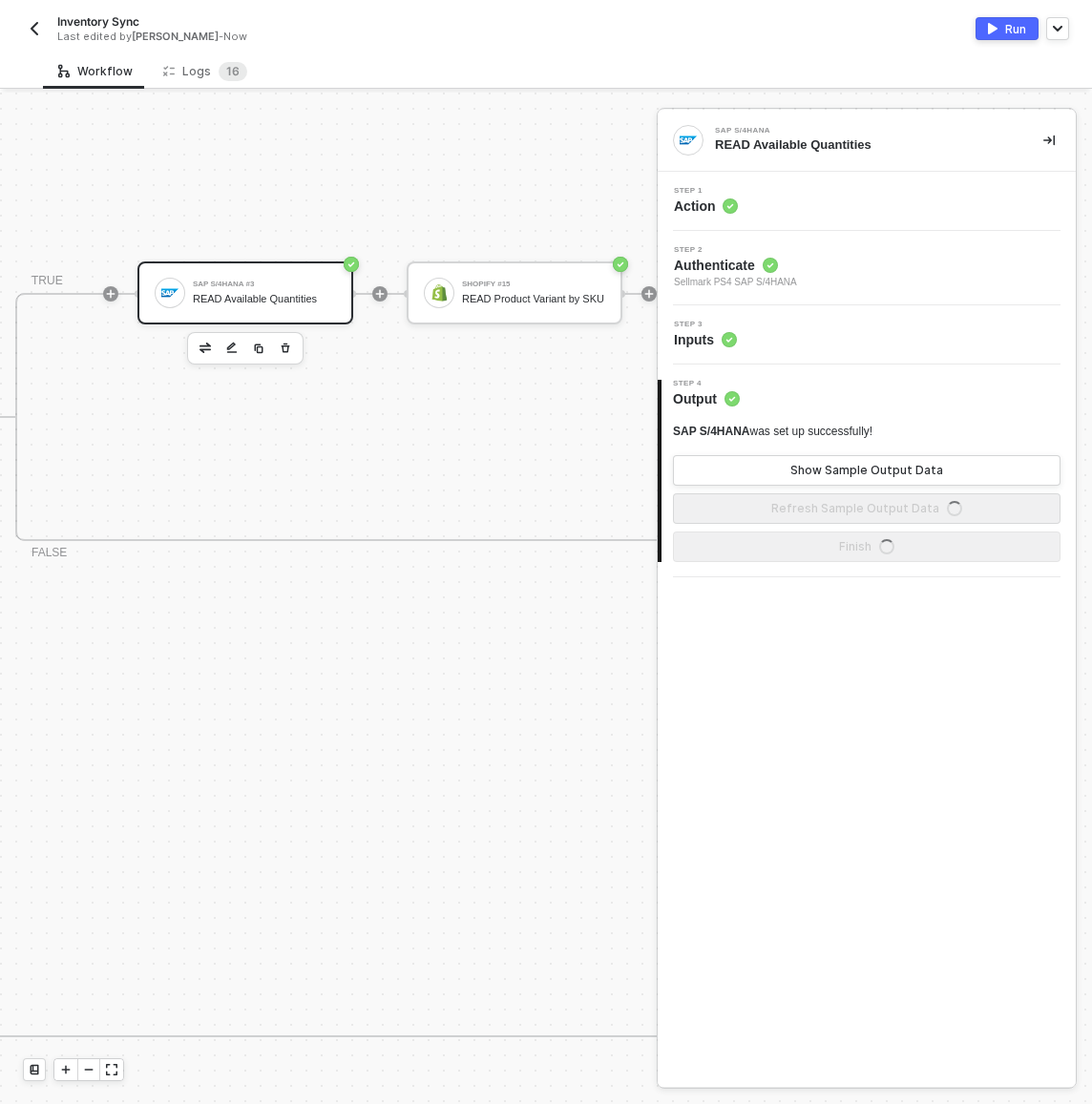
click at [878, 201] on div "Step 1 Action" at bounding box center [869, 201] width 413 height 29
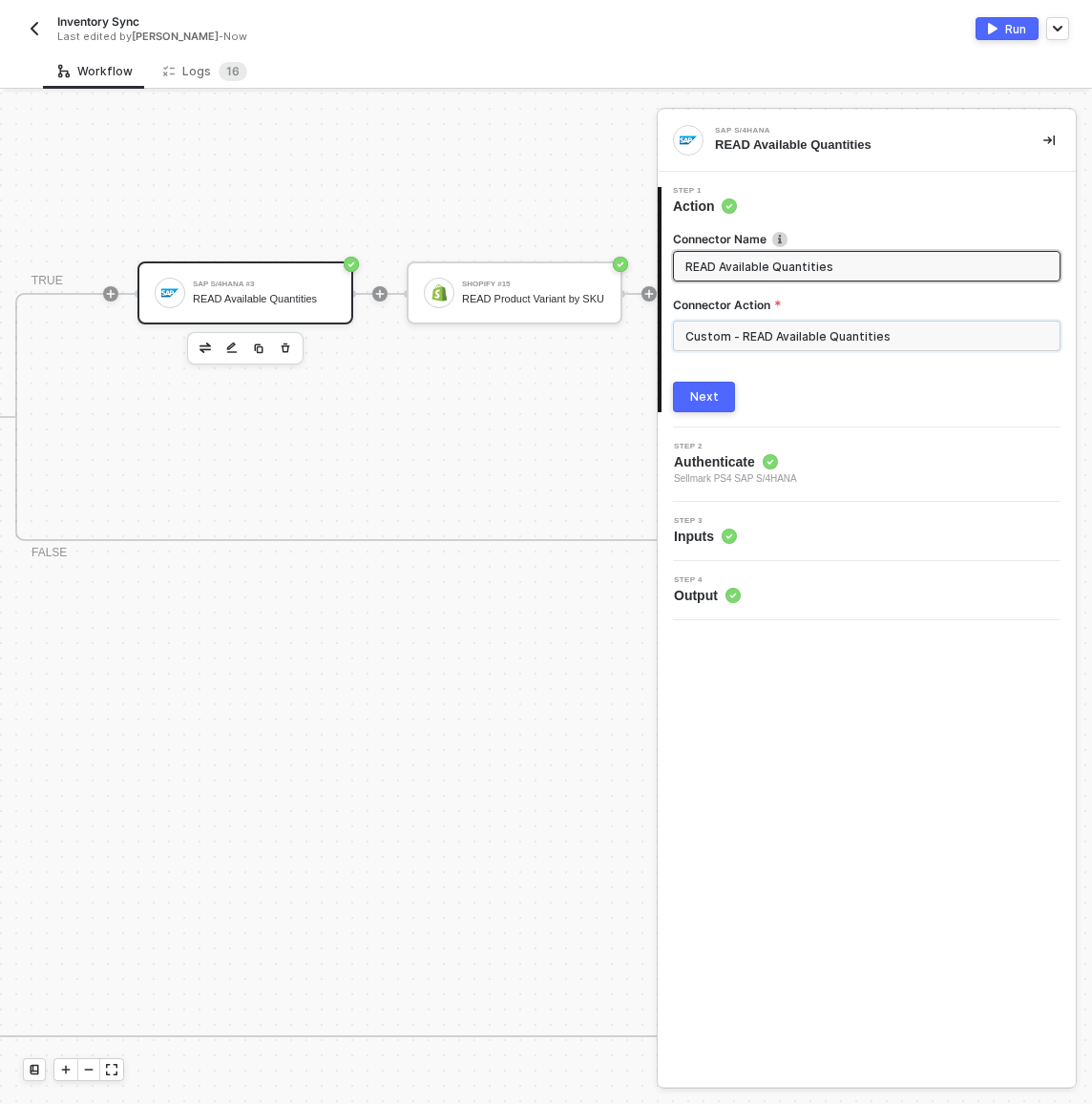
click at [885, 340] on input "Custom - READ Available Quantities" at bounding box center [867, 335] width 387 height 31
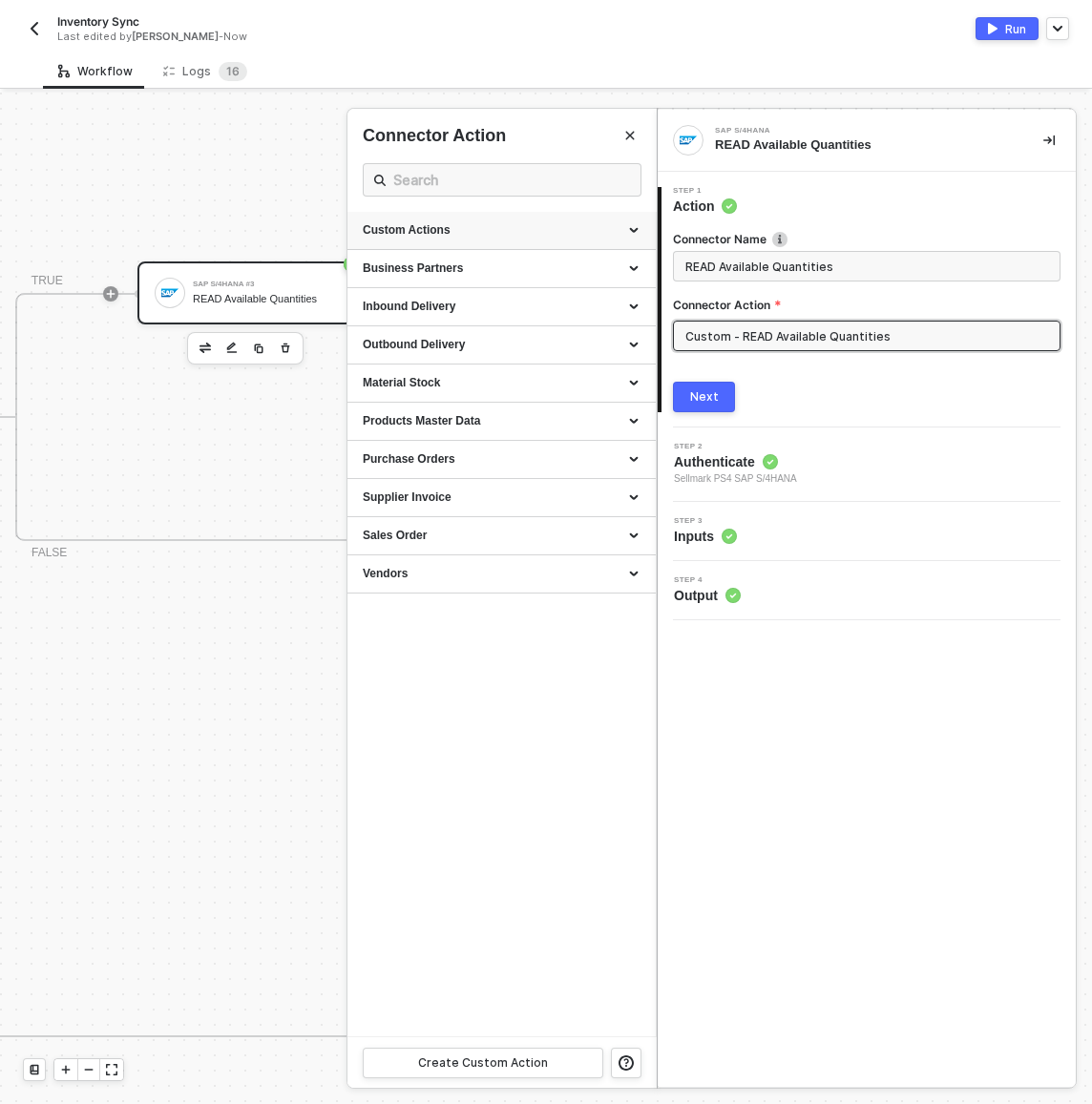
click at [621, 227] on div "Custom Actions" at bounding box center [501, 230] width 278 height 16
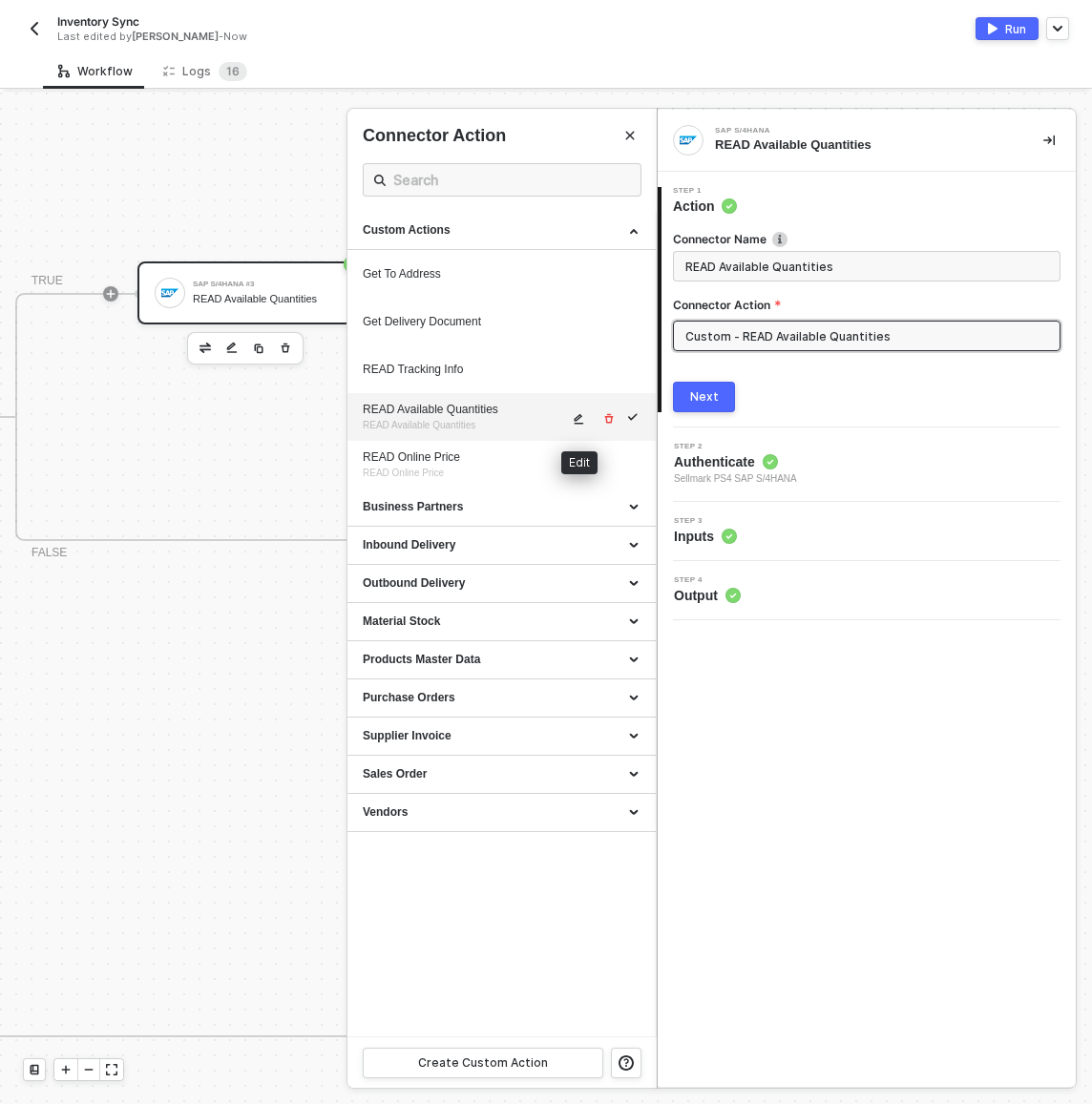
click at [574, 418] on icon "icon-edit" at bounding box center [578, 419] width 12 height 12
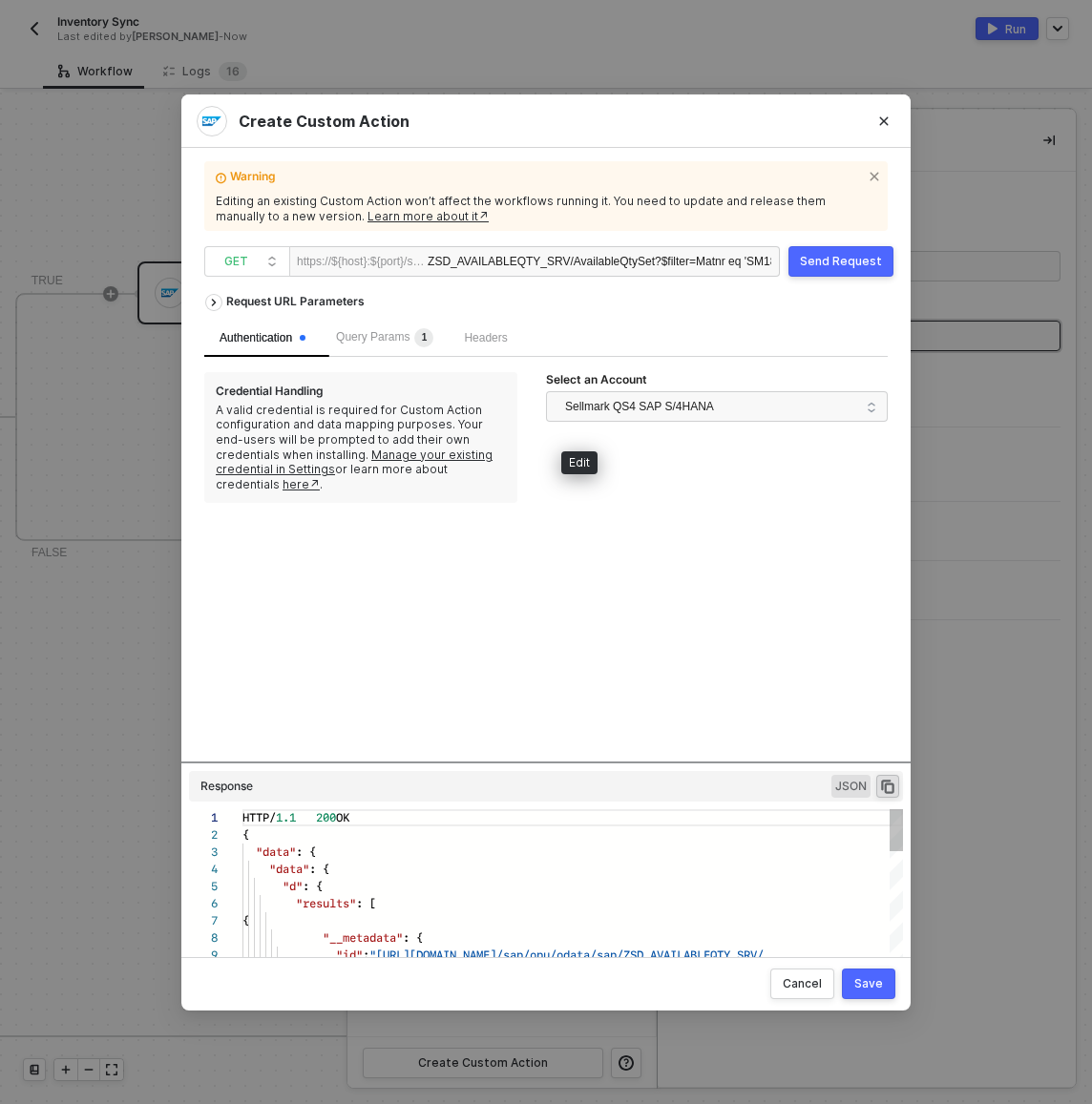
scroll to position [154, 0]
click at [595, 412] on span "Sellmark QS4 SAP S/4HANA" at bounding box center [639, 405] width 149 height 29
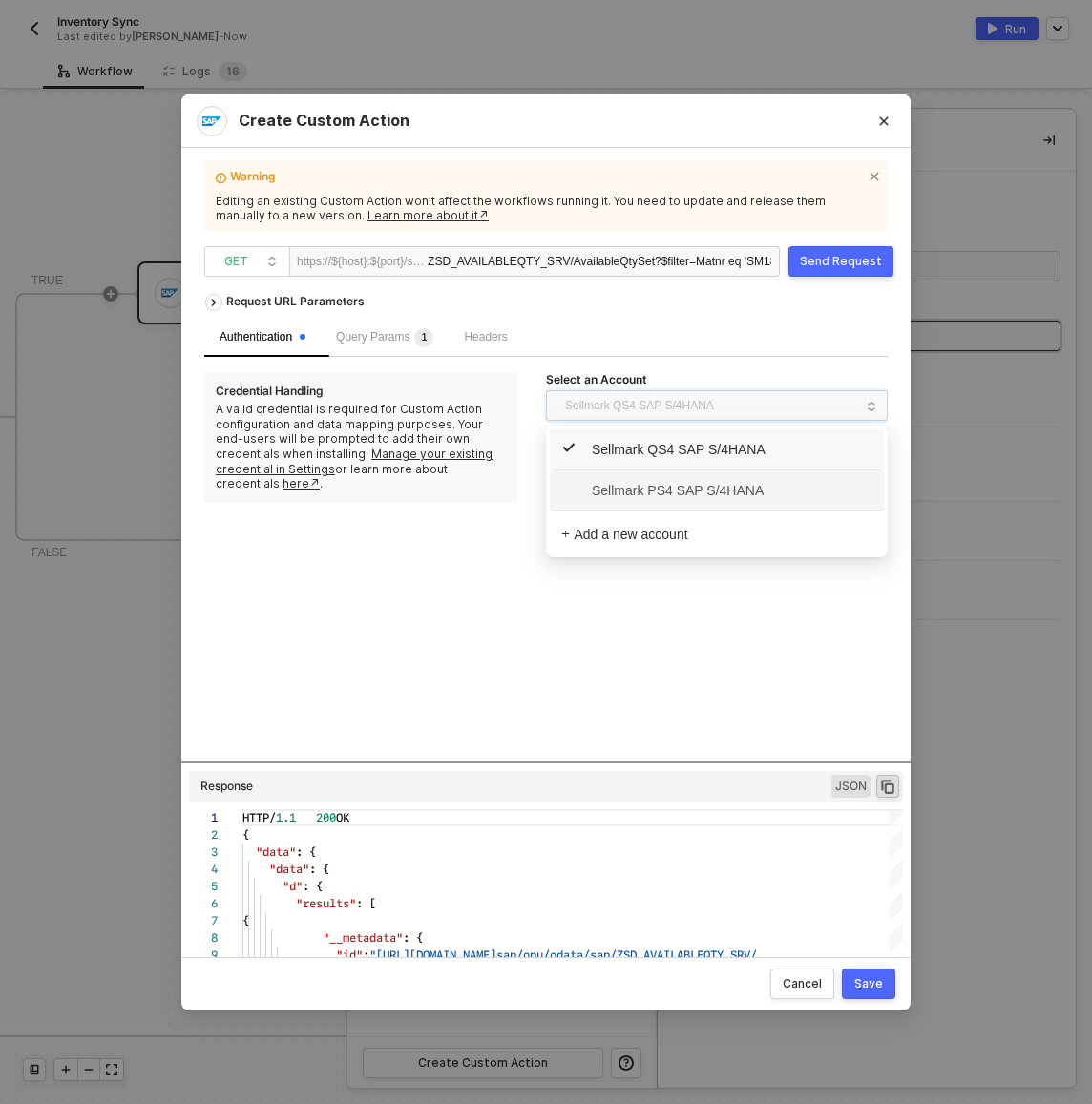
click at [620, 480] on span "Sellmark PS4 SAP S/4HANA" at bounding box center [662, 490] width 203 height 21
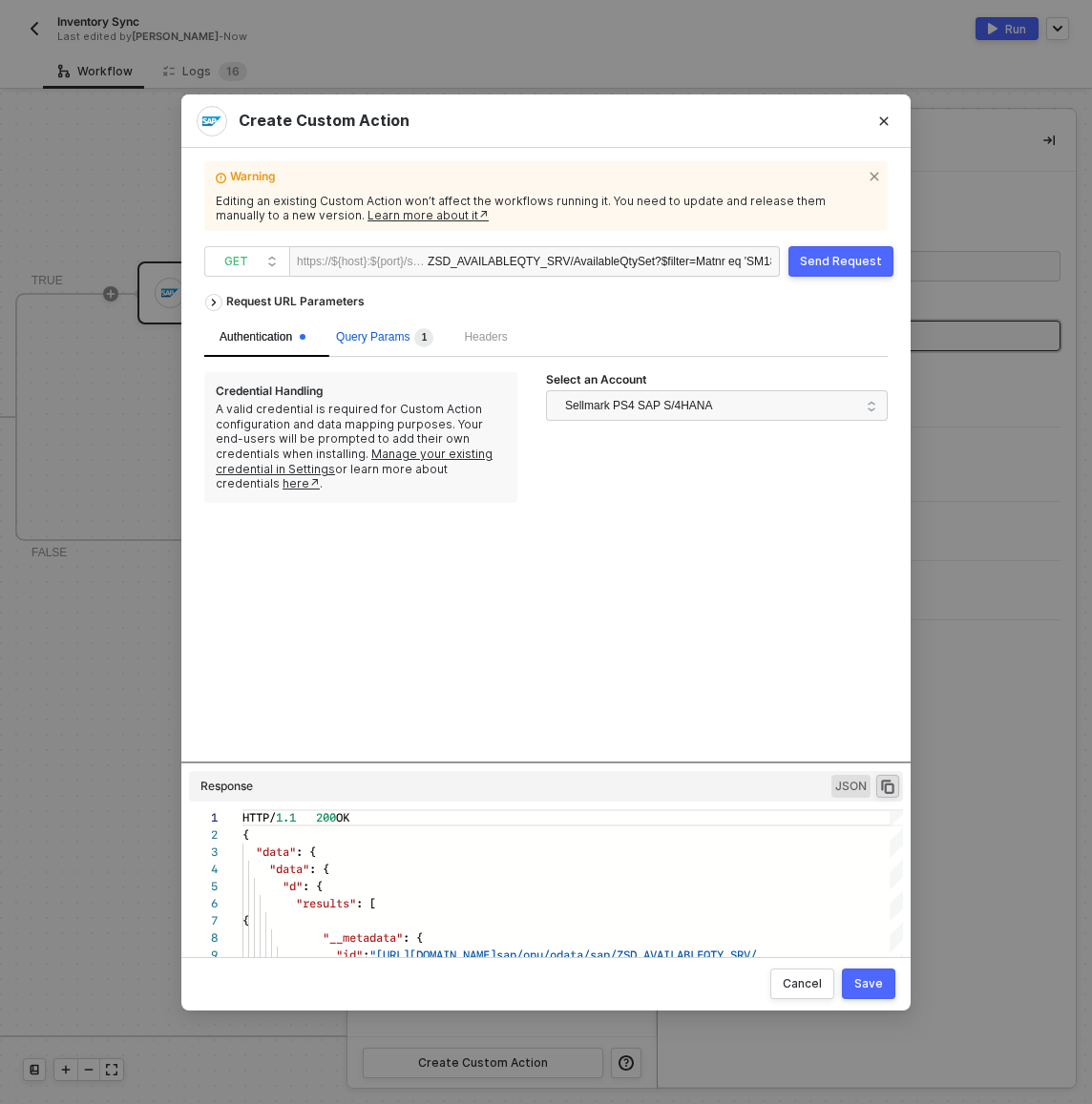
click at [422, 346] on span "1" at bounding box center [421, 337] width 24 height 19
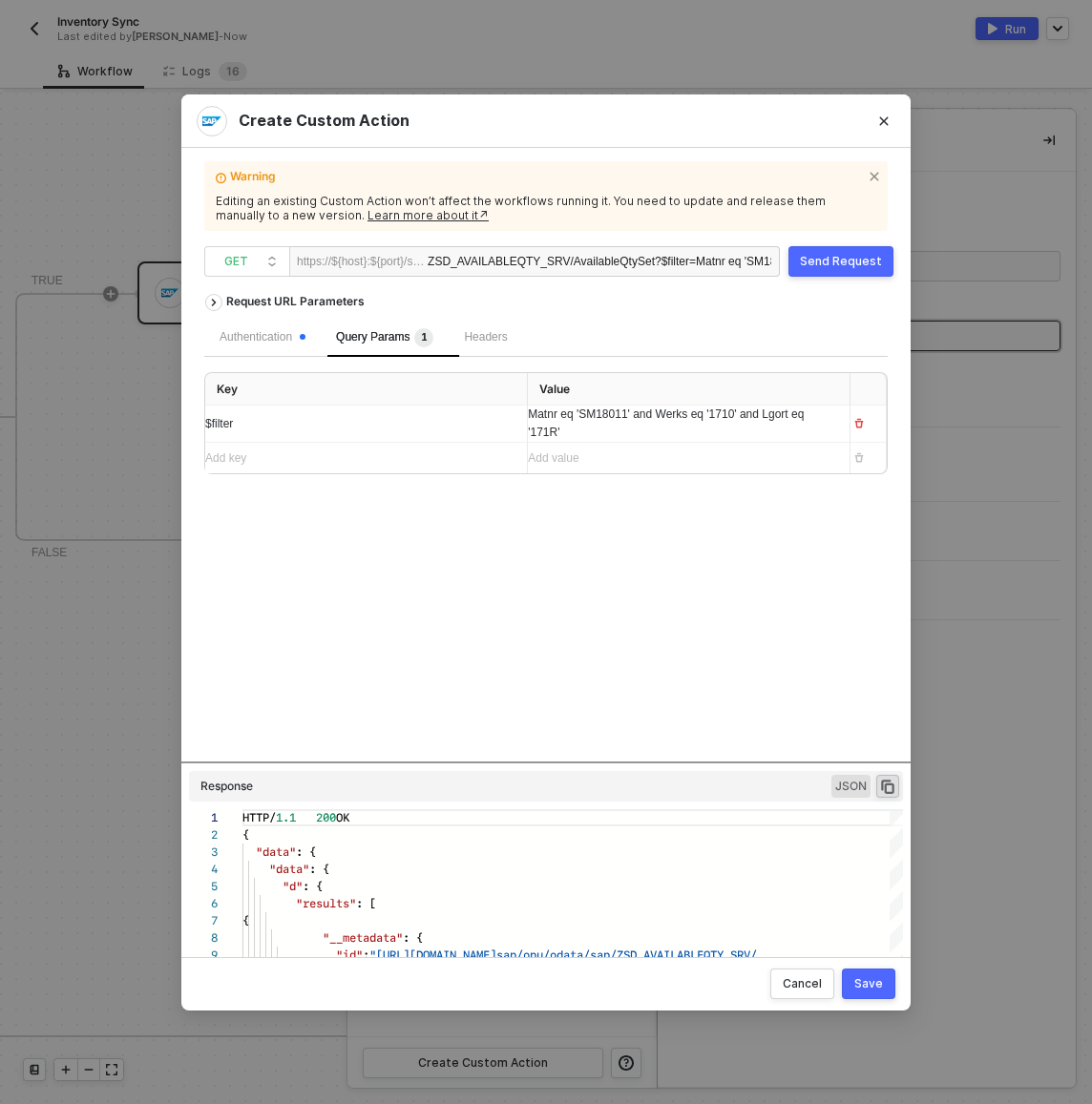
click at [867, 252] on button "Send Request" at bounding box center [841, 261] width 105 height 31
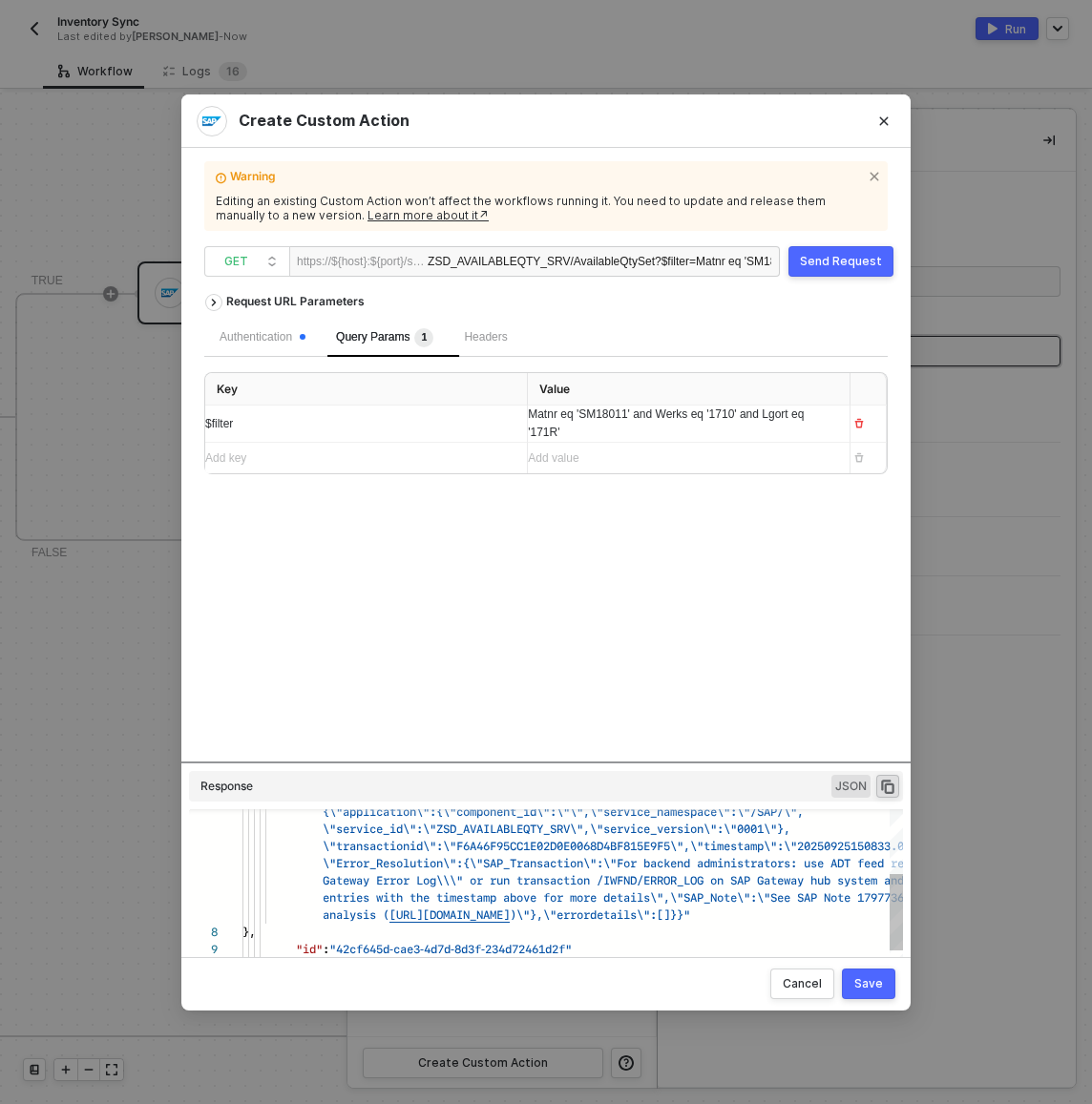
scroll to position [0, 432]
click at [656, 877] on span "Gateway Error Log\\\" or run transaction /IWFND/ER" at bounding box center [489, 881] width 334 height 18
click at [642, 858] on span "\"Error_Resolution\":{\"SAP_Transaction\":\"For ba" at bounding box center [489, 863] width 334 height 18
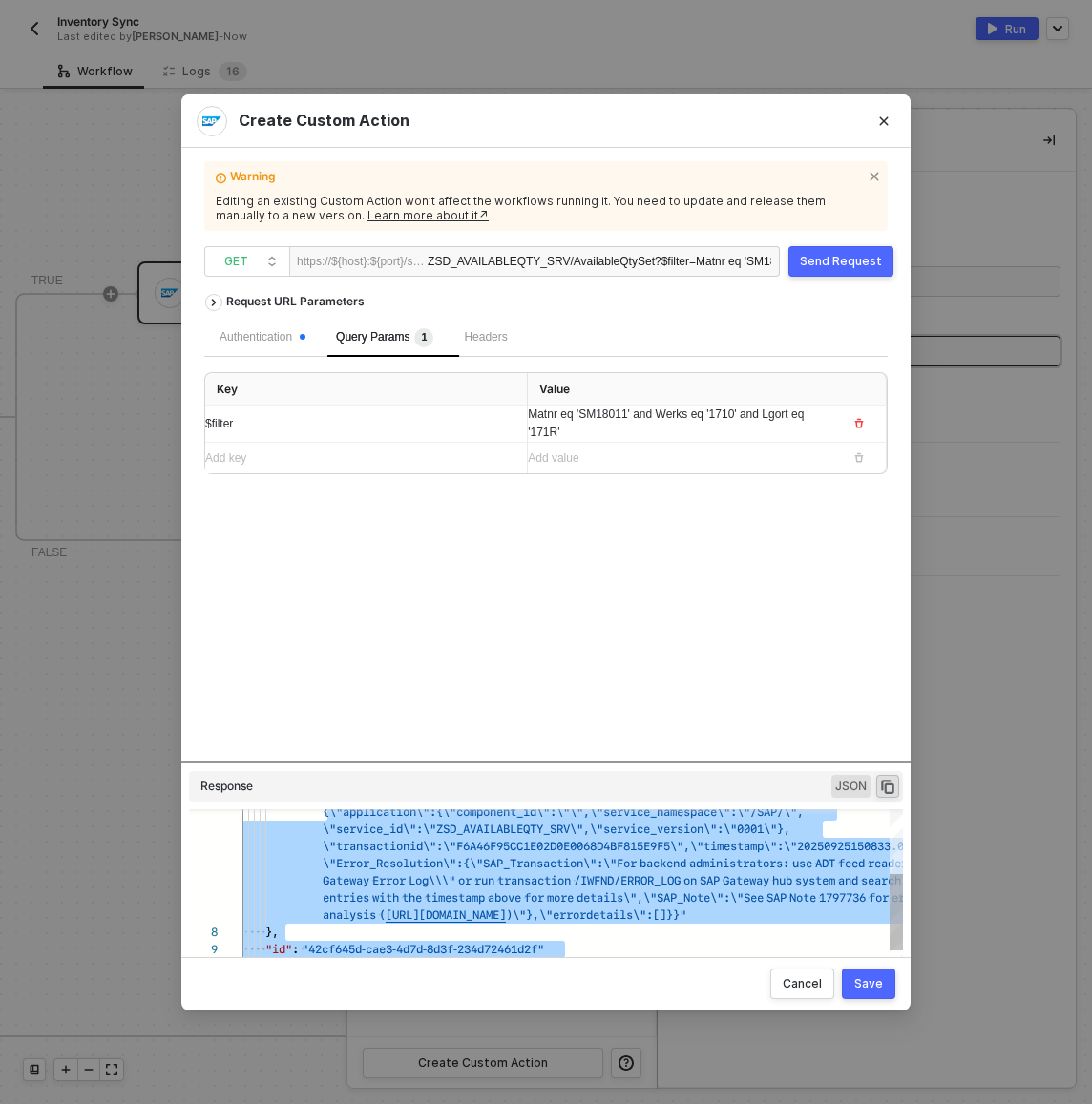
type textarea "\"transactionid\":\"F6A46F95CC1E02D0E0068D4BF815E9F5\",\"timestamp\":\"20250925…"
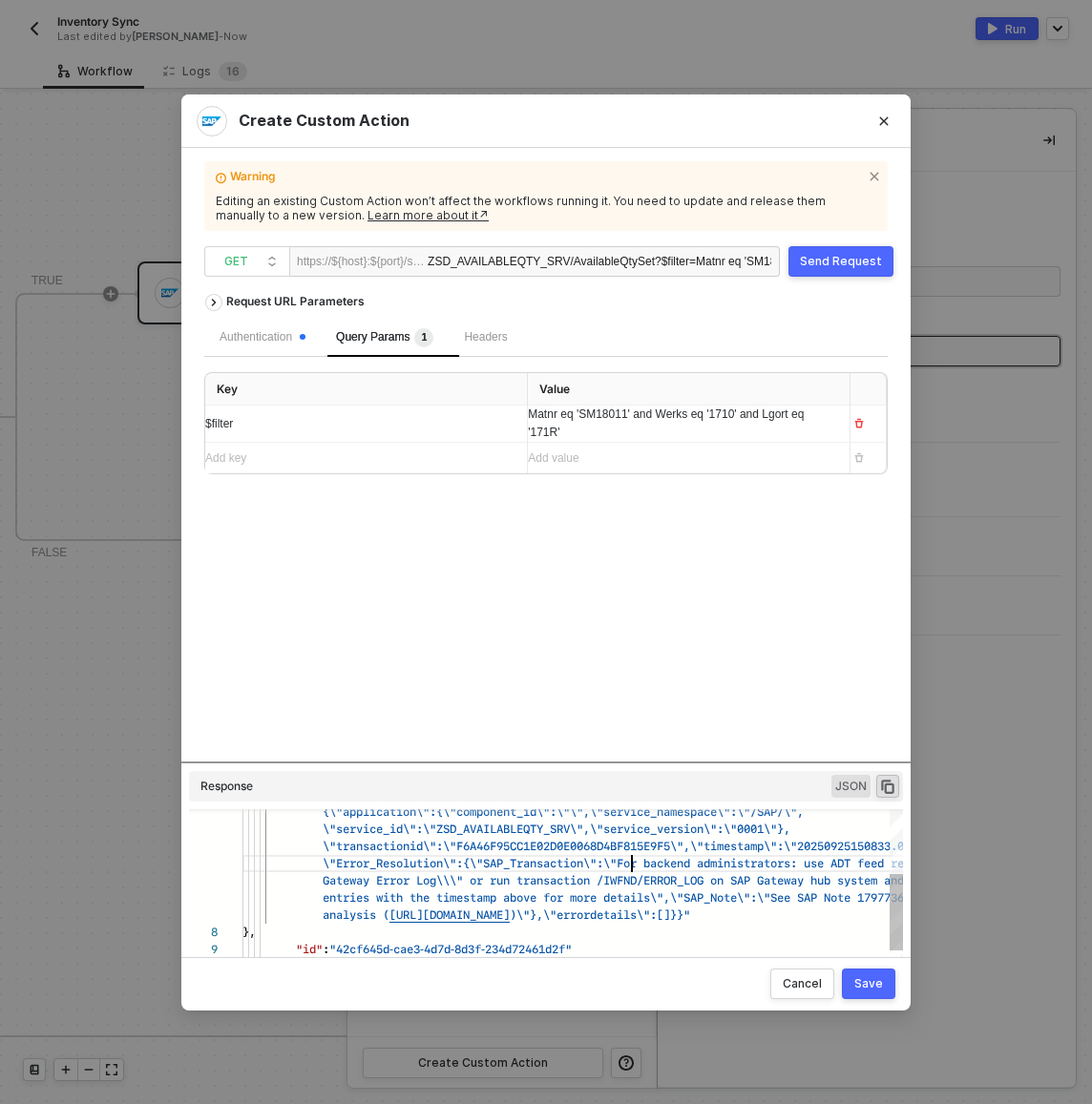
scroll to position [0, 389]
click at [585, 262] on div "ZSD_AVAILABLEQTY_SRV/AvailableQtySet ?$filter=Matnr eq 'SM18011' and Werks eq '…" at bounding box center [600, 262] width 344 height 31
copy div "ZSD_AVAILABLEQTY_SRV/AvailableQtySet ?$filter=Matnr eq 'SM18011' and Werks eq '…"
click at [553, 435] on span "Matnr eq 'SM18011' and Werks eq '1710' and Lgort eq '171R'" at bounding box center [667, 423] width 279 height 32
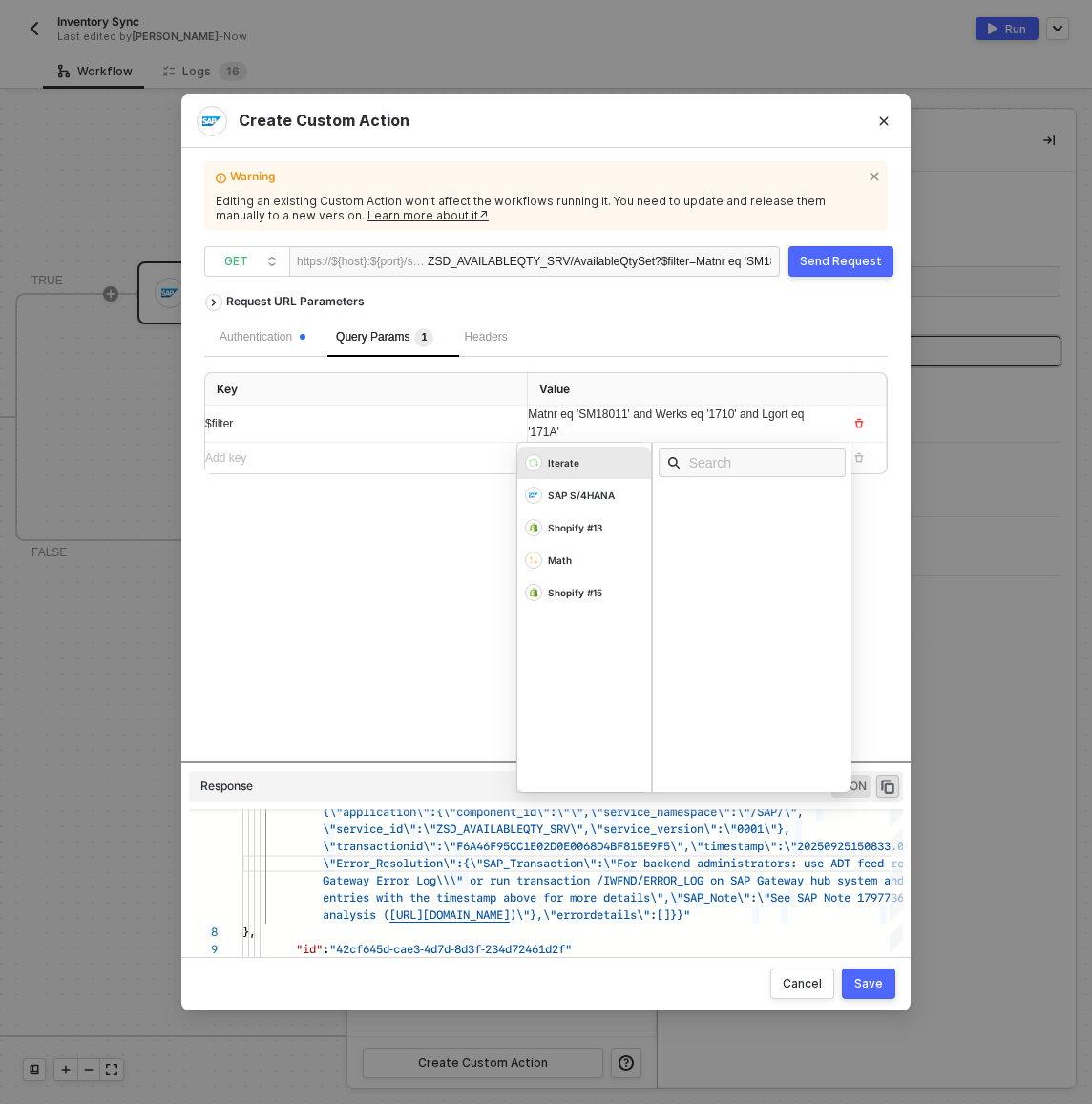
click at [850, 242] on div "Warning Editing an existing Custom Action won’t affect the workflows running it…" at bounding box center [546, 552] width 683 height 764
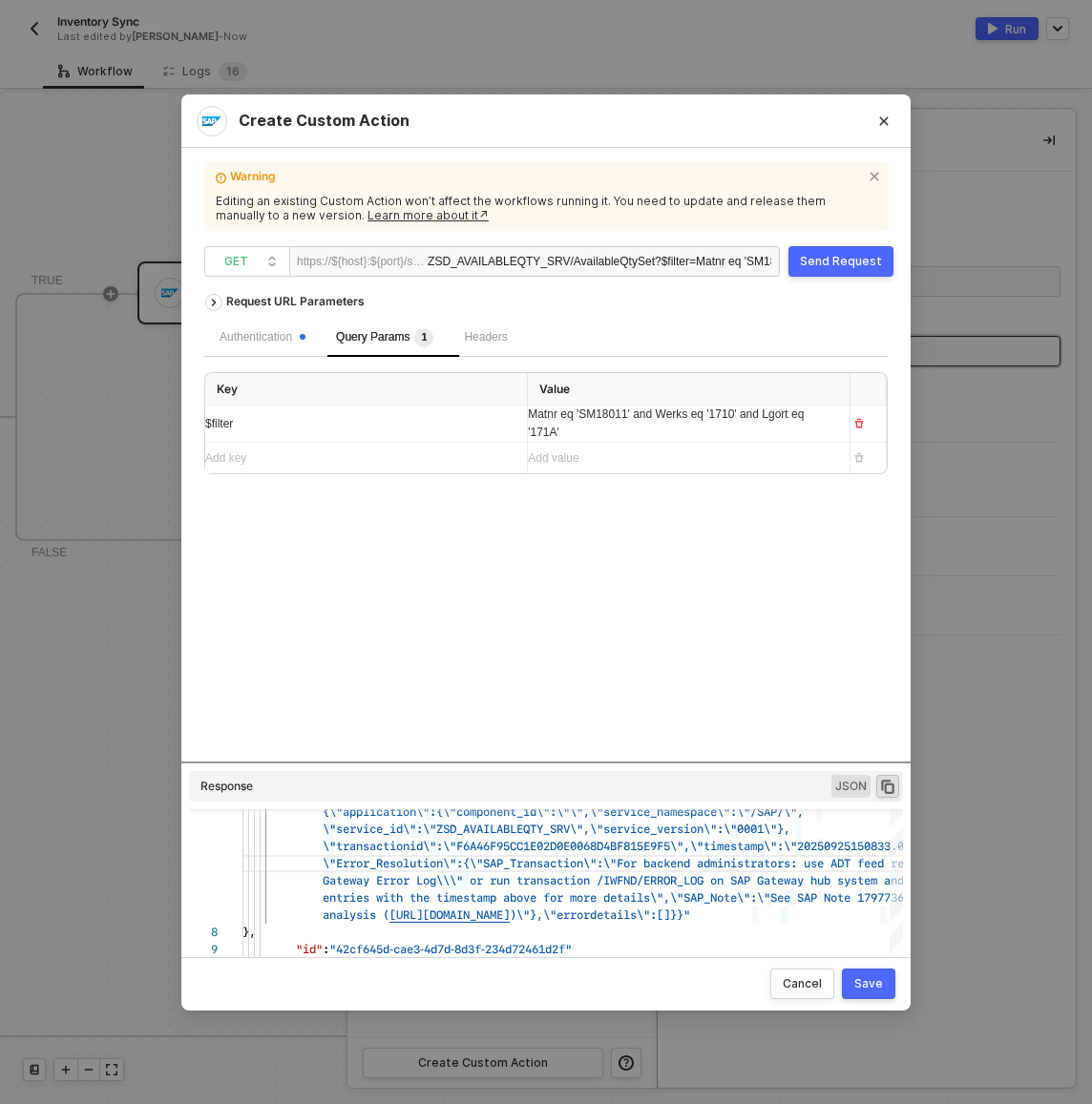
click at [850, 258] on div "Send Request" at bounding box center [840, 261] width 82 height 15
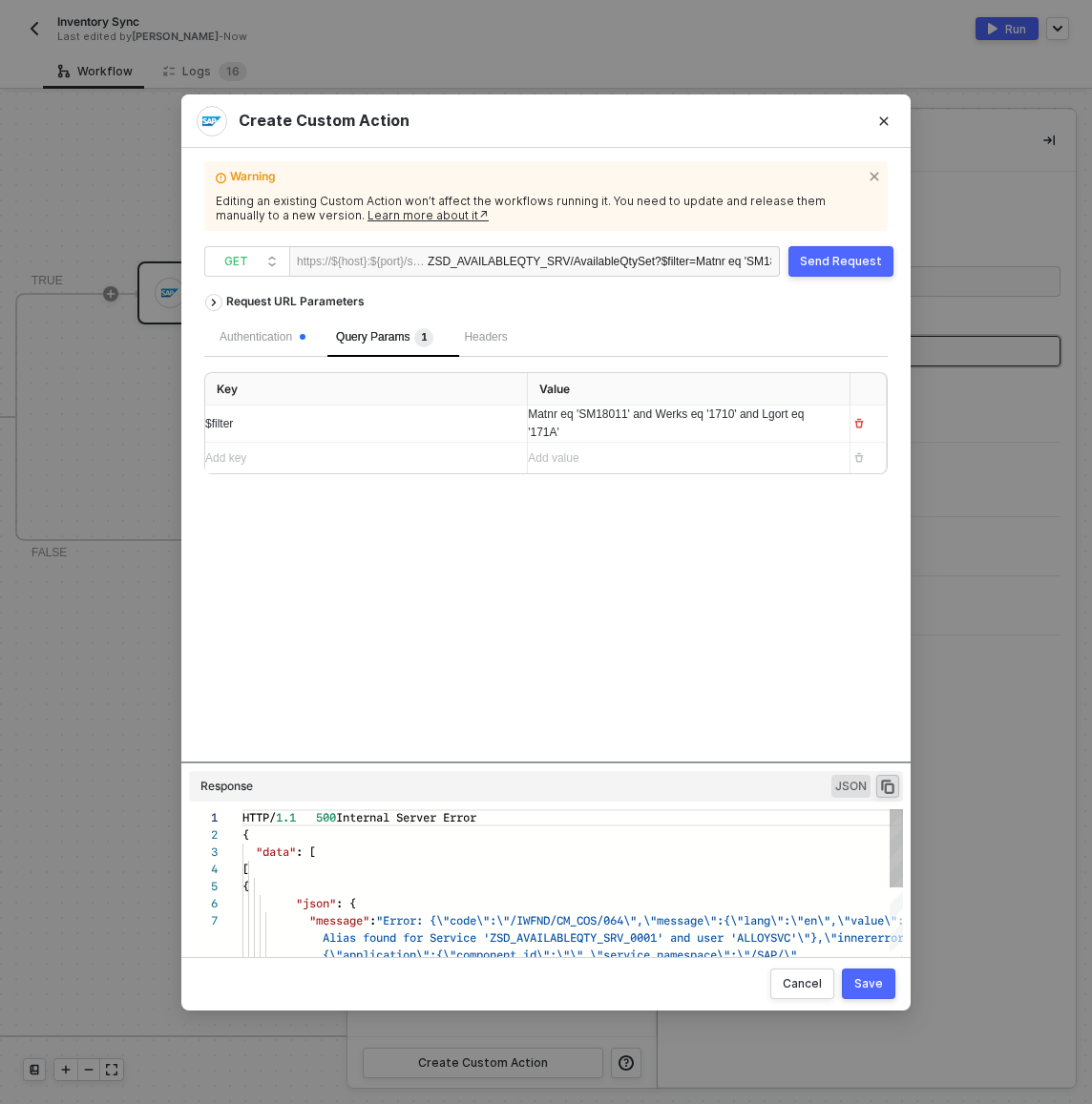
scroll to position [103, 0]
click at [661, 420] on span "Matnr eq 'SM18011' and Werks eq '1710' and Lgort eq '171A'" at bounding box center [667, 423] width 279 height 32
click at [655, 254] on div "ZSD_AVAILABLEQTY_SRV/AvailableQtySet ?$filter=Matnr eq 'SM18011' and Werks eq '…" at bounding box center [600, 262] width 344 height 31
copy div "ZSD_AVAILABLEQTY_SRV/AvailableQtySet ?$filter=Matnr eq 'SM18011' and Werks eq '…"
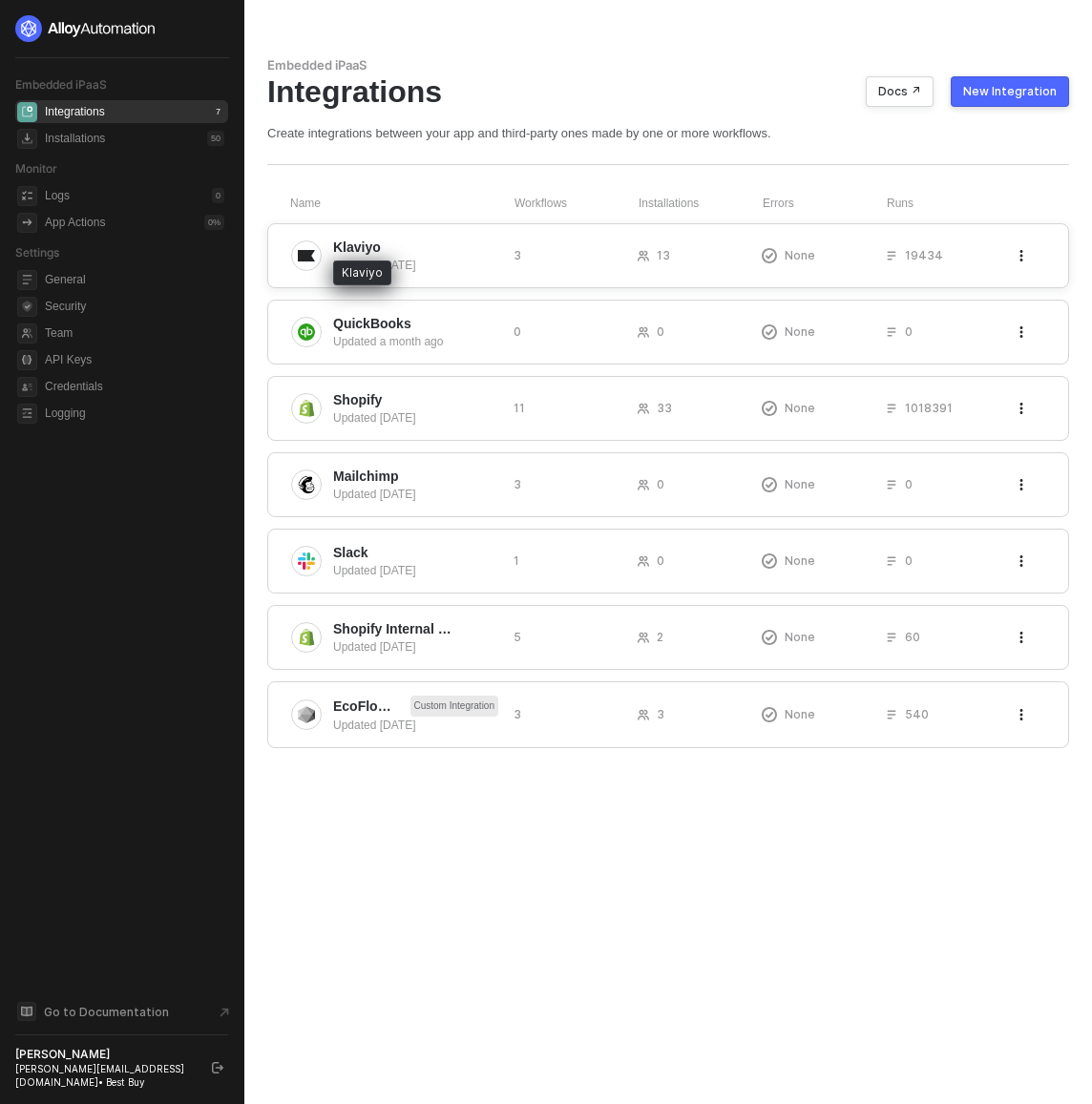
click at [373, 238] on span "Klaviyo" at bounding box center [357, 246] width 47 height 19
